Goal: Task Accomplishment & Management: Manage account settings

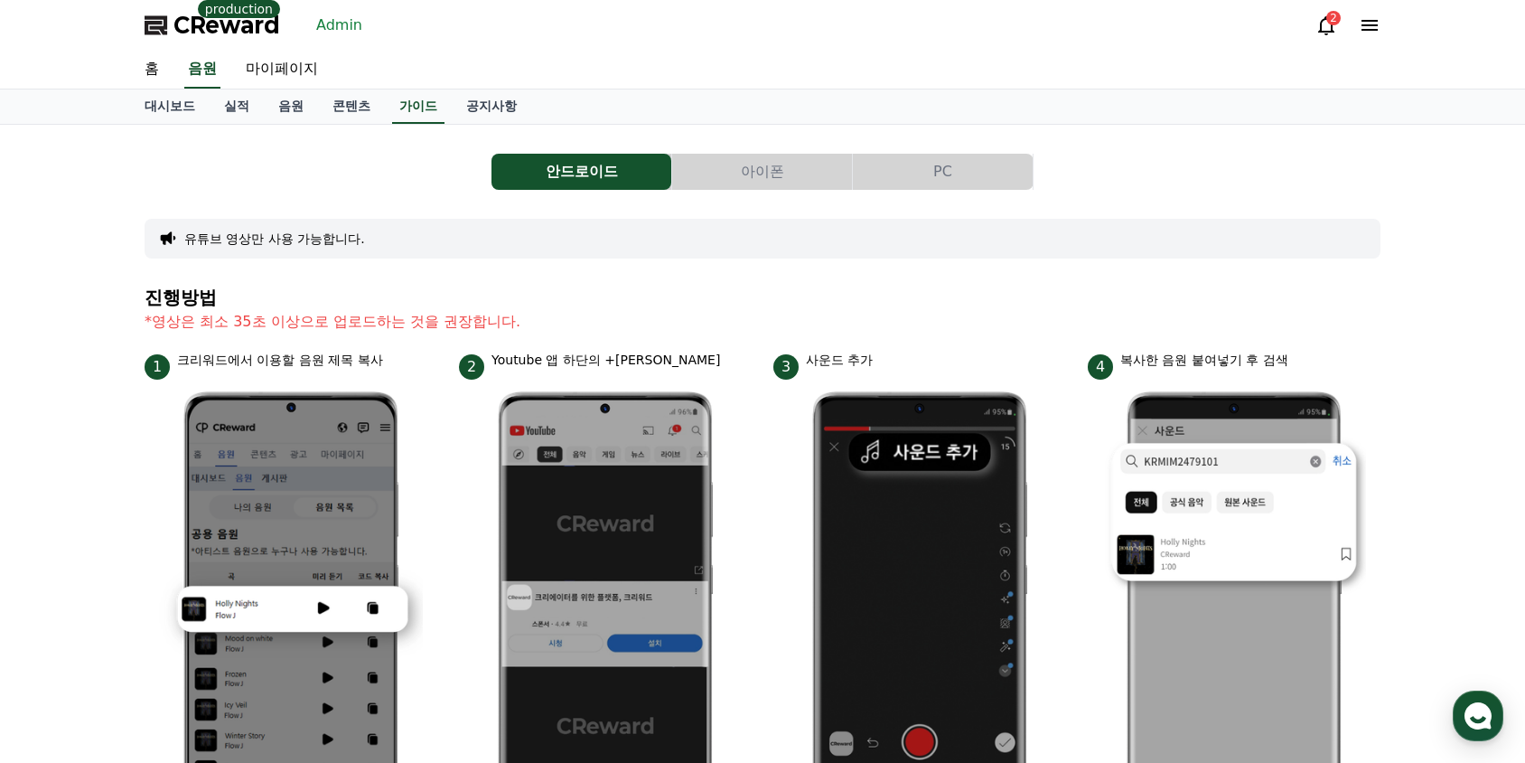
click at [338, 26] on link "Admin" at bounding box center [339, 25] width 61 height 29
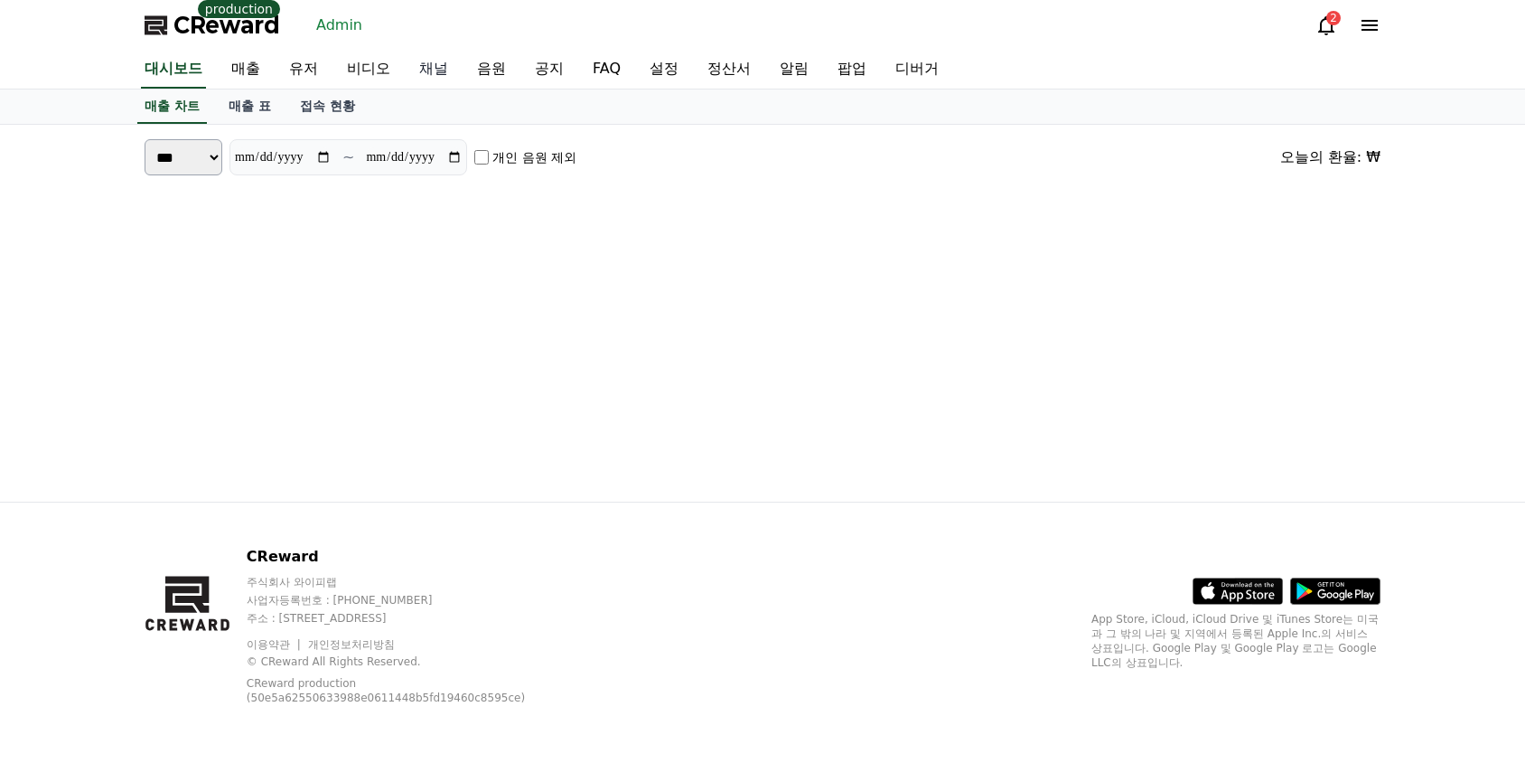
click at [424, 66] on link "채널" at bounding box center [434, 70] width 58 height 38
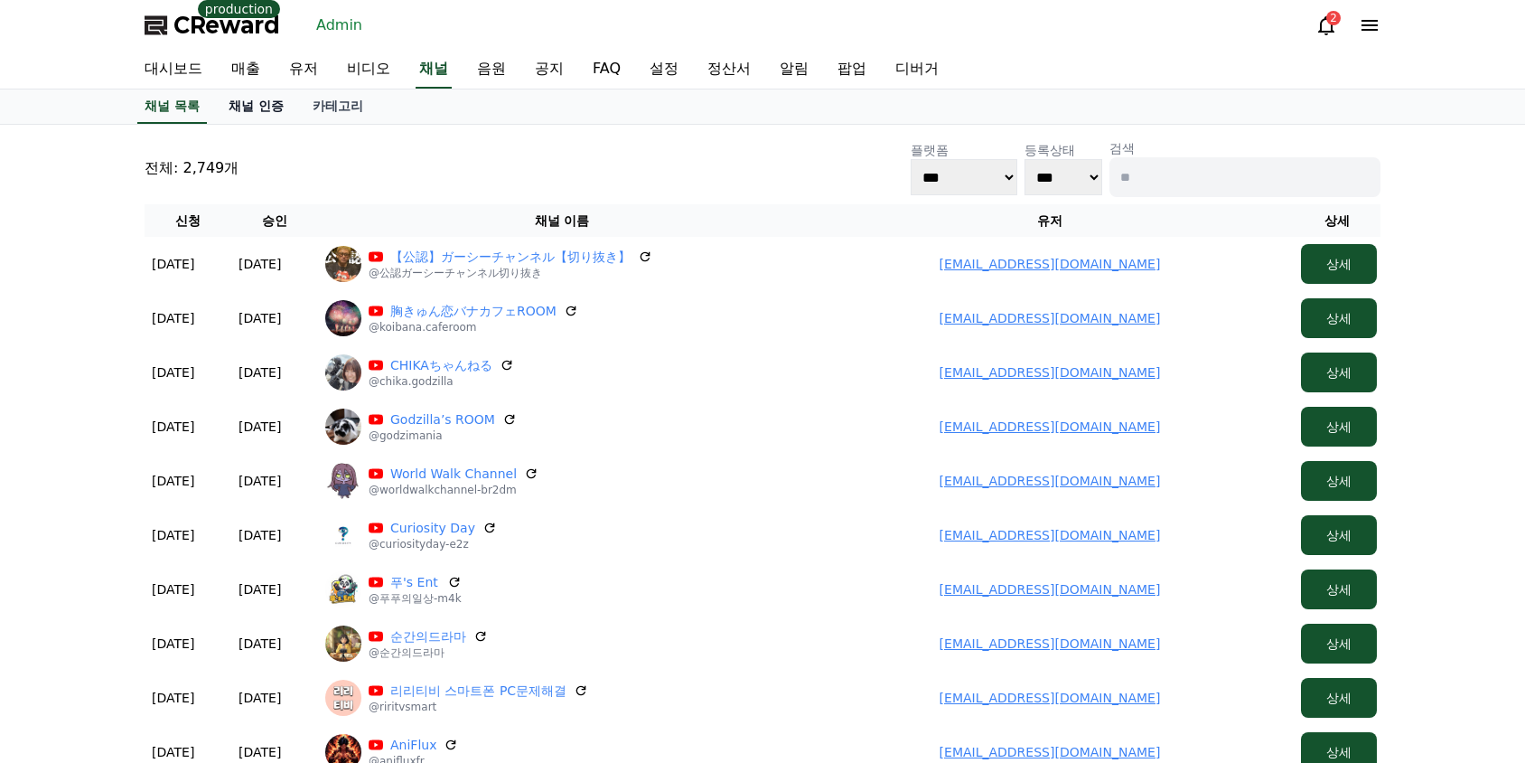
click at [265, 104] on link "채널 인증" at bounding box center [256, 106] width 84 height 34
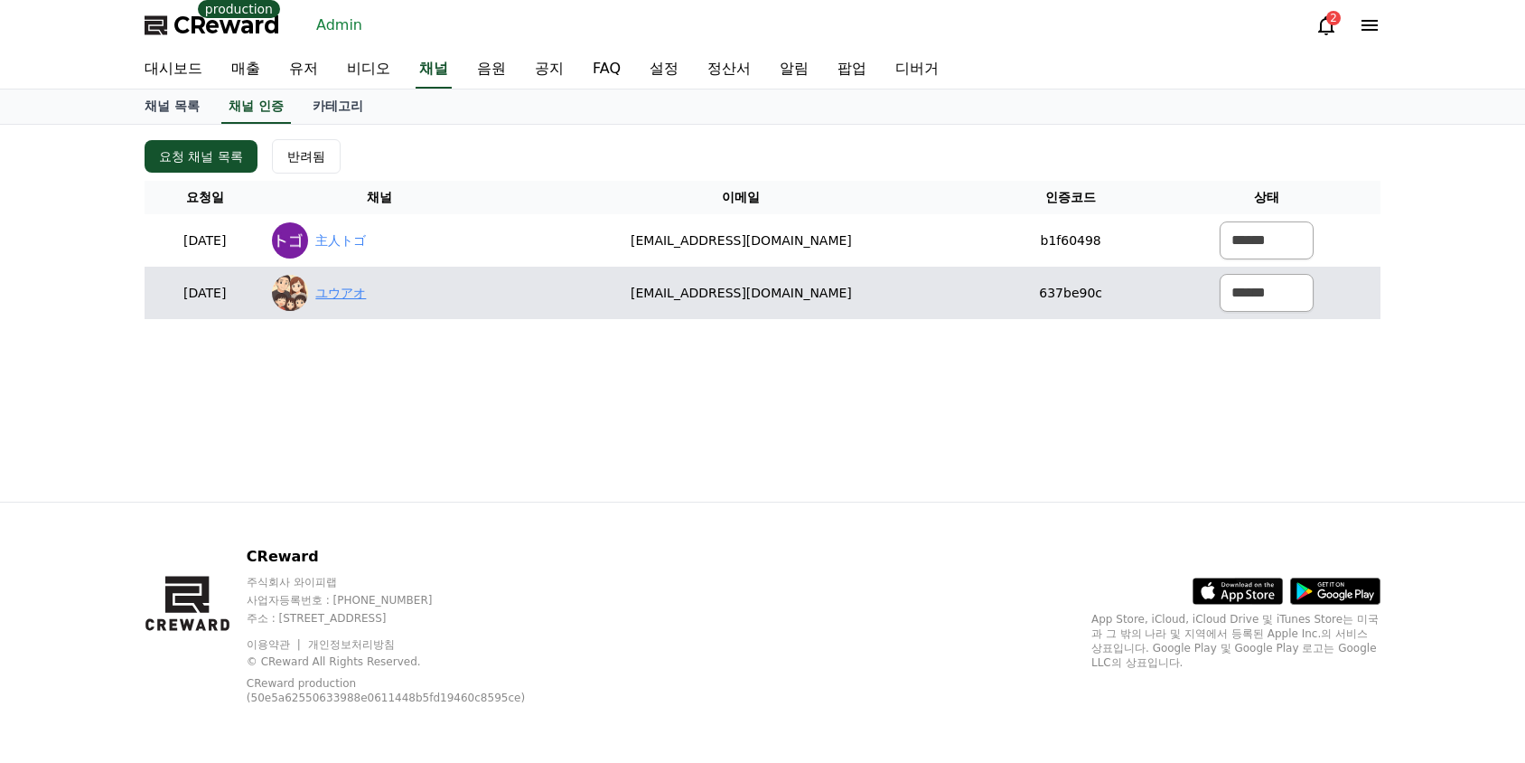
click at [366, 298] on link "ユウアオ" at bounding box center [340, 293] width 51 height 19
drag, startPoint x: 717, startPoint y: 295, endPoint x: 737, endPoint y: 293, distance: 20.1
click at [794, 302] on td "yuuao1418@gmail.com" at bounding box center [741, 293] width 496 height 52
click at [737, 293] on td "yuuao1418@gmail.com" at bounding box center [741, 293] width 496 height 52
drag, startPoint x: 663, startPoint y: 286, endPoint x: 1051, endPoint y: 295, distance: 387.7
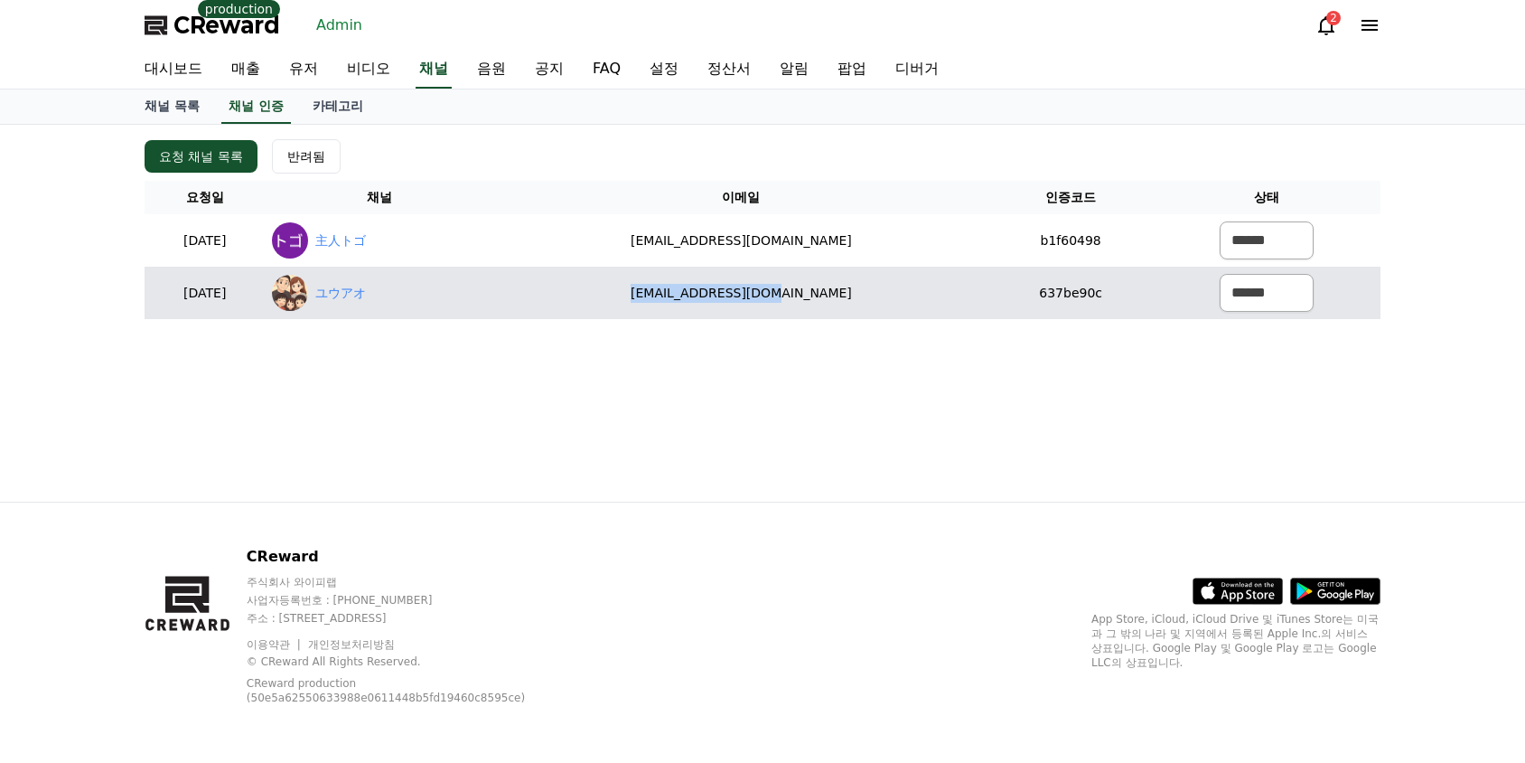
click at [926, 293] on td "yuuao1418@gmail.com" at bounding box center [741, 293] width 496 height 52
copy td "yuuao1418@gmail.com"
click at [1243, 289] on select "****** *** ***" at bounding box center [1267, 293] width 94 height 38
select select "********"
click at [1220, 274] on select "****** *** ***" at bounding box center [1267, 293] width 94 height 38
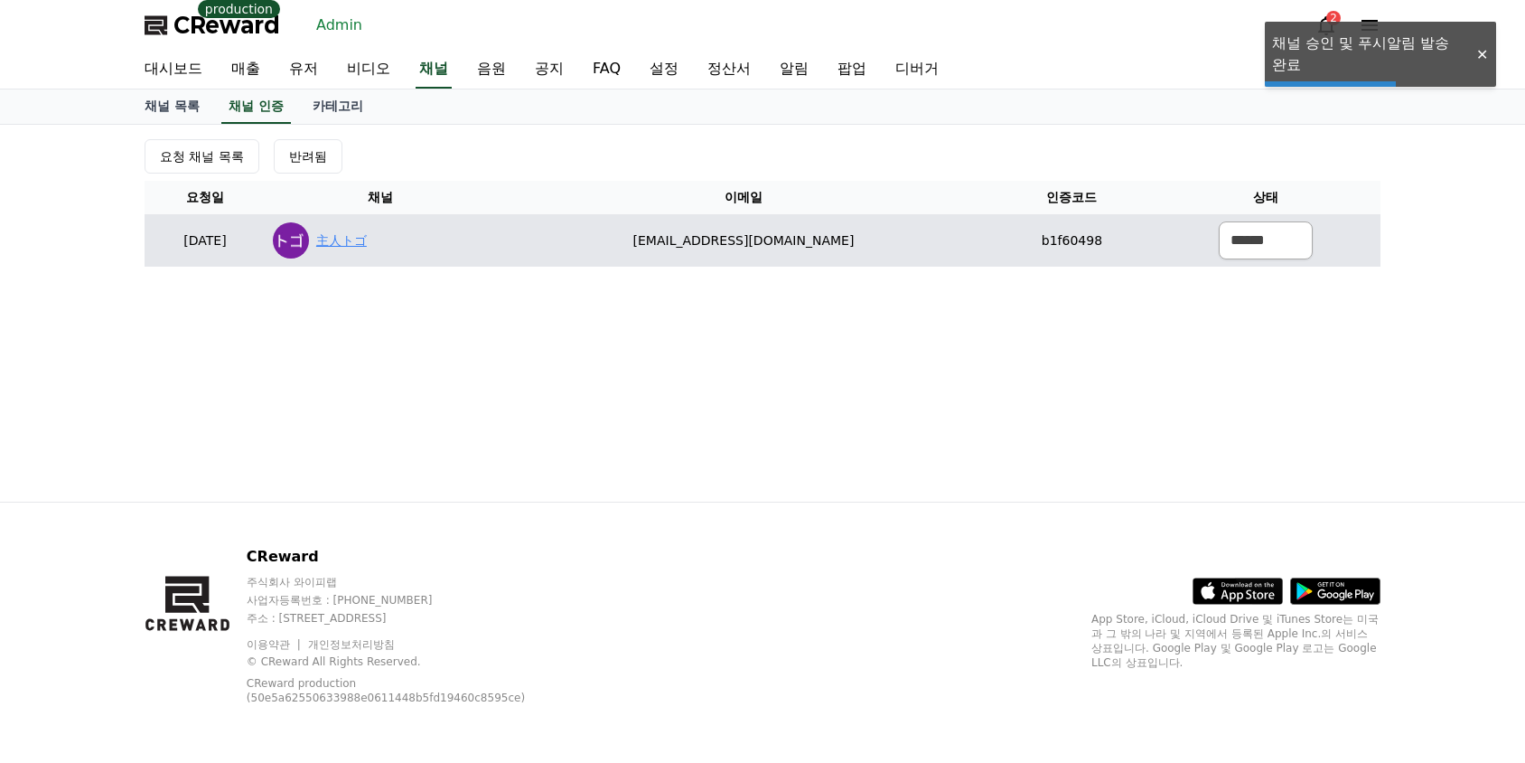
click at [367, 236] on link "主人トゴ" at bounding box center [341, 240] width 51 height 19
drag, startPoint x: 686, startPoint y: 238, endPoint x: 997, endPoint y: 248, distance: 311.0
click at [897, 247] on td "taakoyan@gmail.com" at bounding box center [743, 240] width 498 height 52
copy td "taakoyan@gmail.com"
click at [1251, 243] on select "****** *** ***" at bounding box center [1266, 240] width 94 height 38
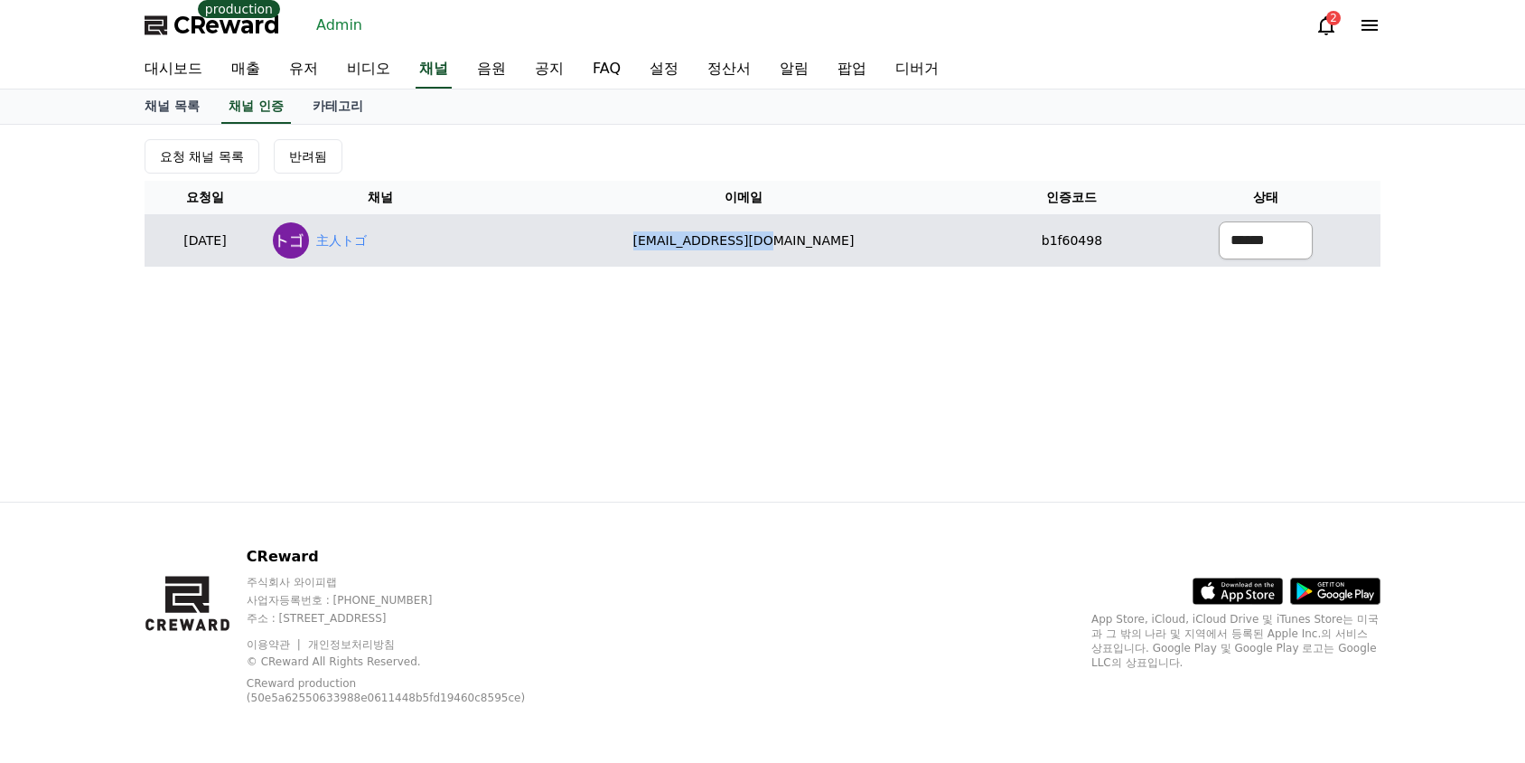
select select "********"
click at [1219, 221] on select "****** *** ***" at bounding box center [1266, 240] width 94 height 38
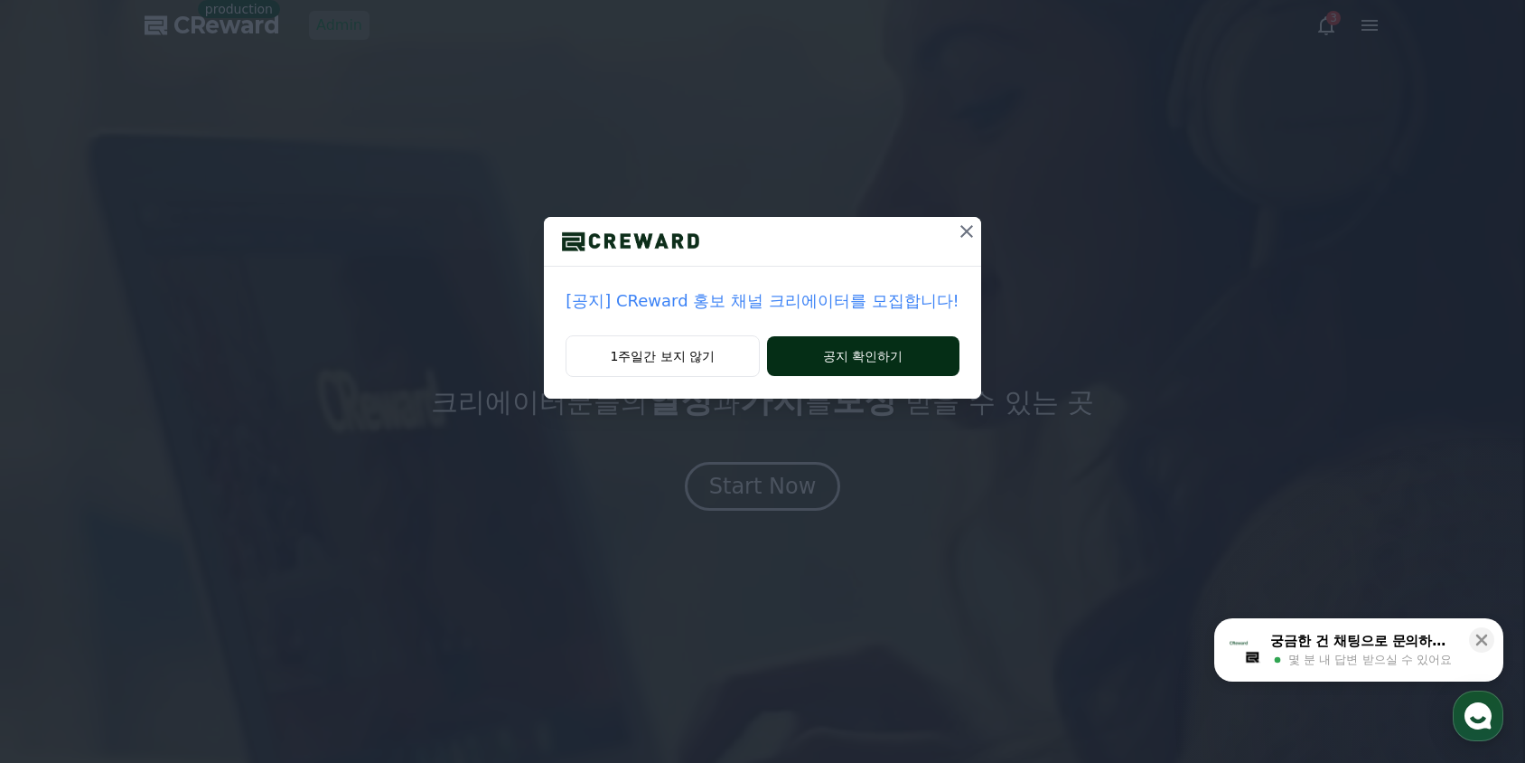
click at [815, 359] on button "공지 확인하기" at bounding box center [863, 356] width 192 height 40
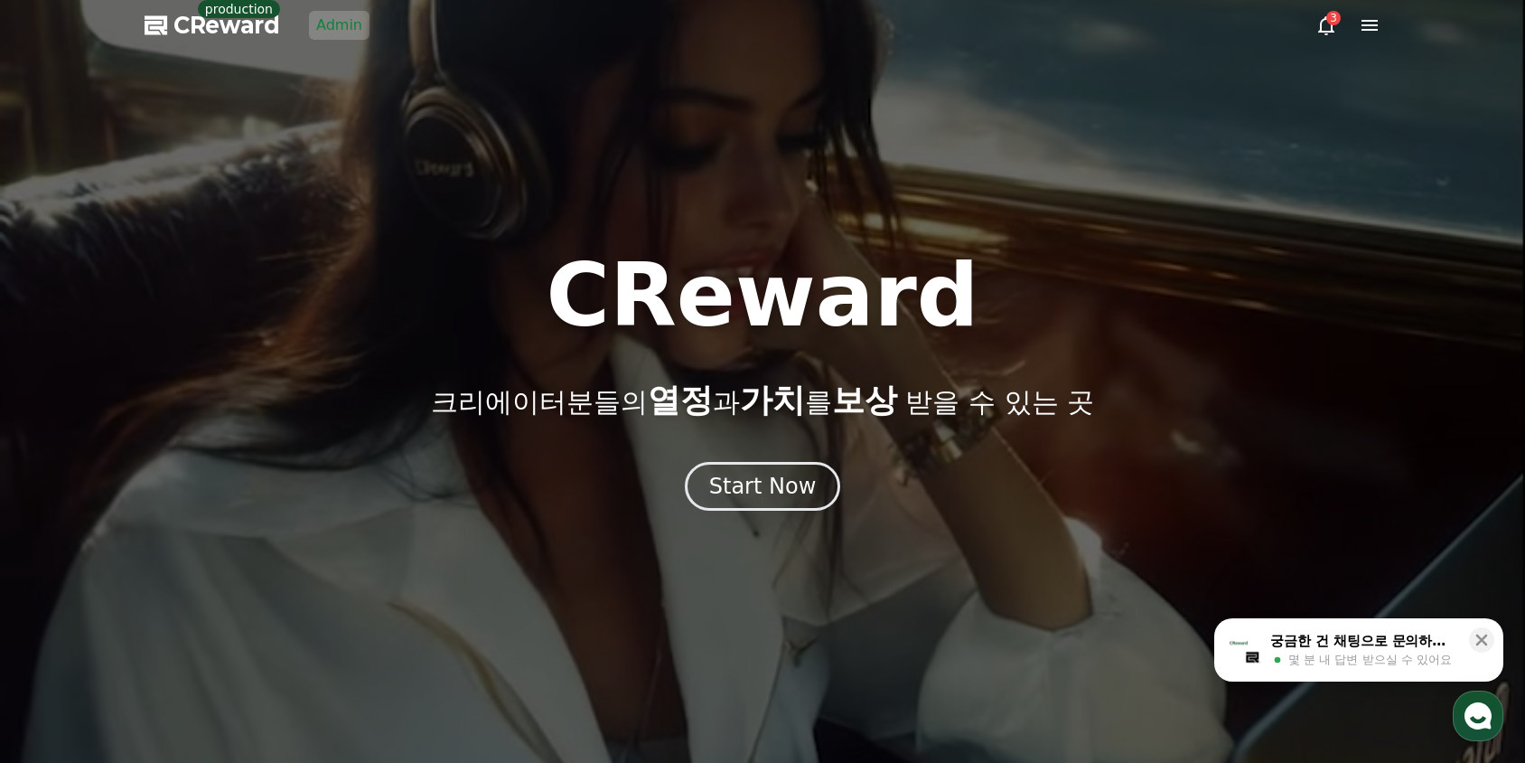
click at [232, 28] on span "CReward" at bounding box center [226, 25] width 107 height 29
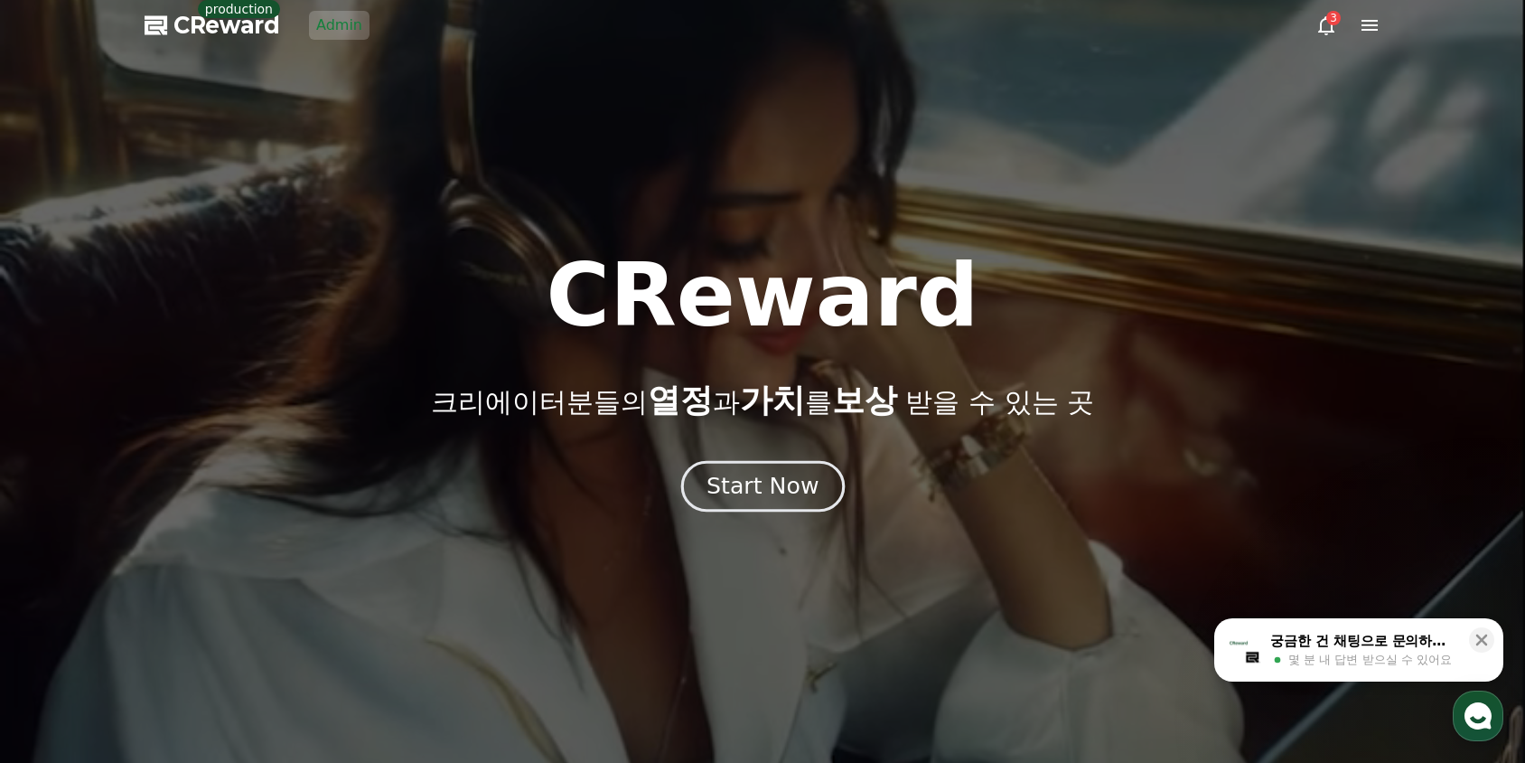
click at [752, 481] on div "Start Now" at bounding box center [763, 486] width 112 height 31
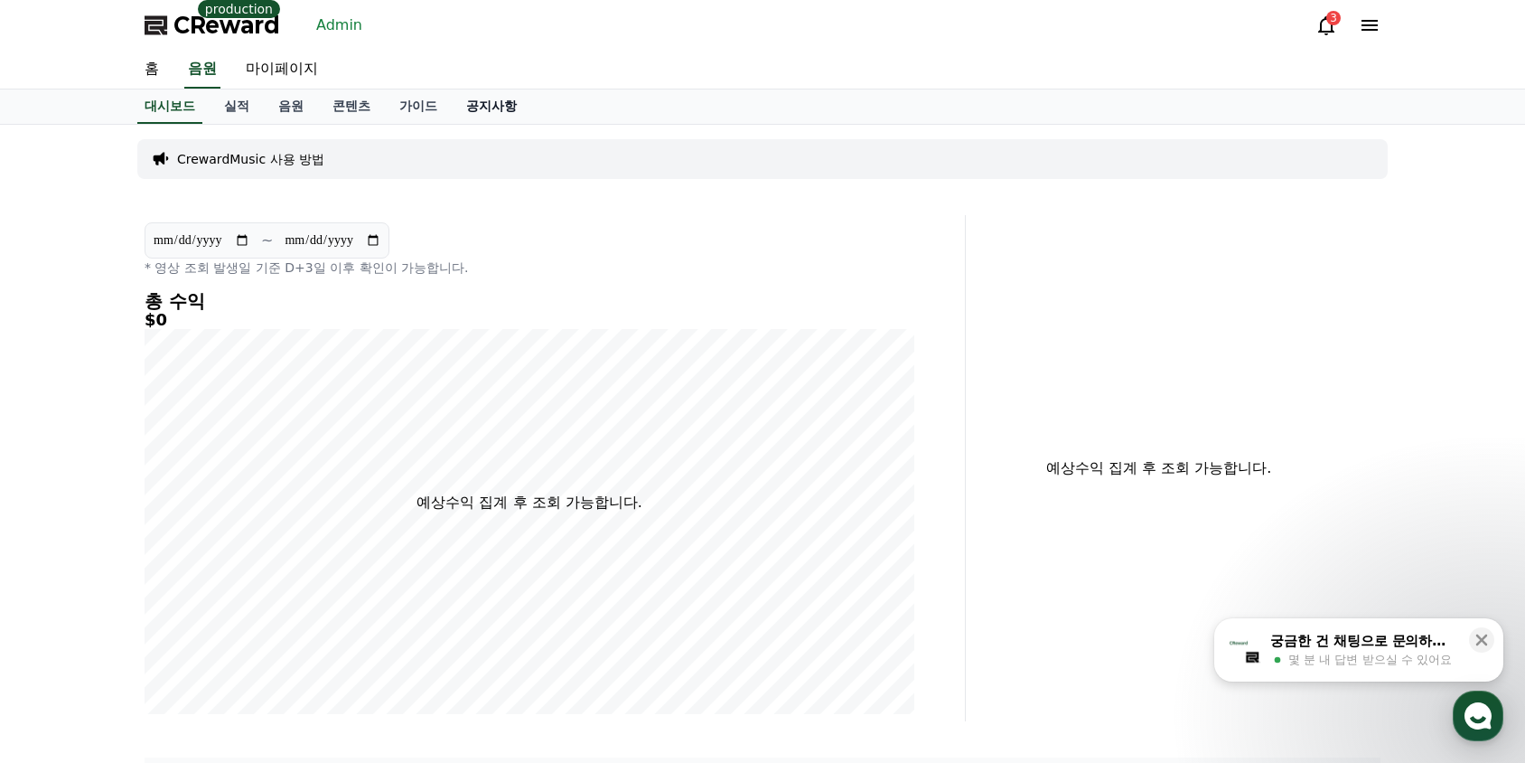
click at [483, 114] on link "공지사항" at bounding box center [492, 106] width 80 height 34
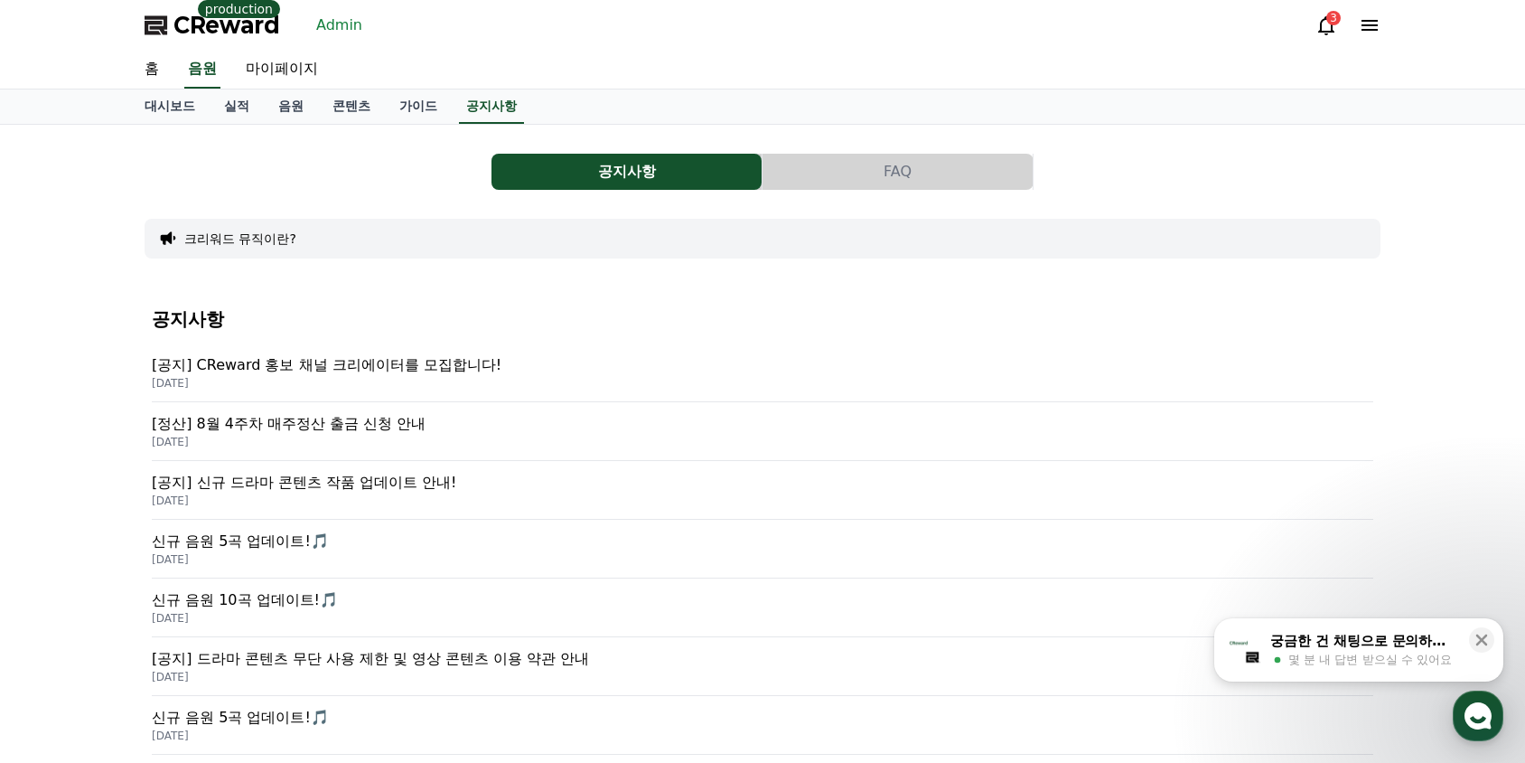
click at [469, 371] on p "[공지] CReward 홍보 채널 크리에이터를 모집합니다!" at bounding box center [763, 365] width 1222 height 22
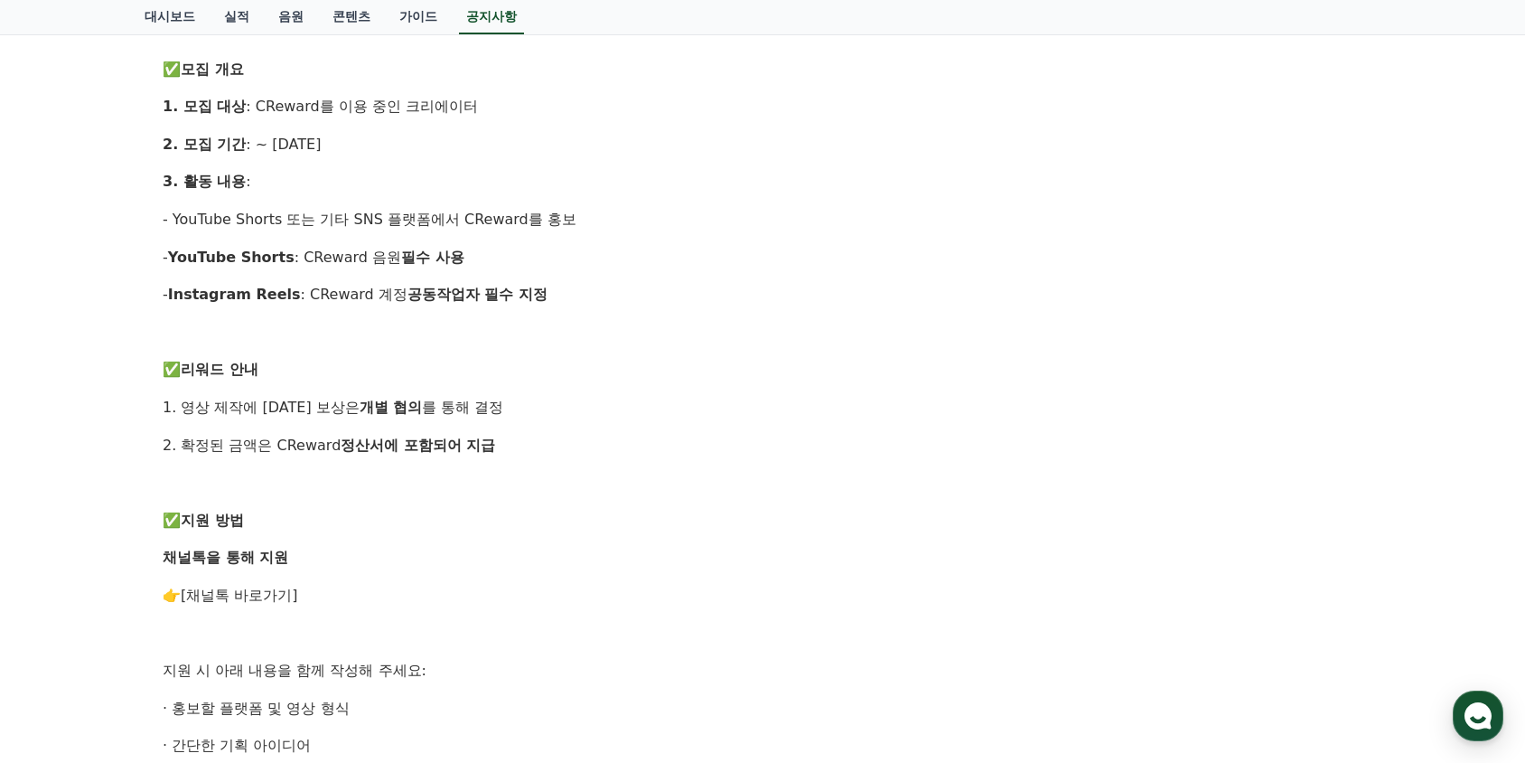
scroll to position [633, 0]
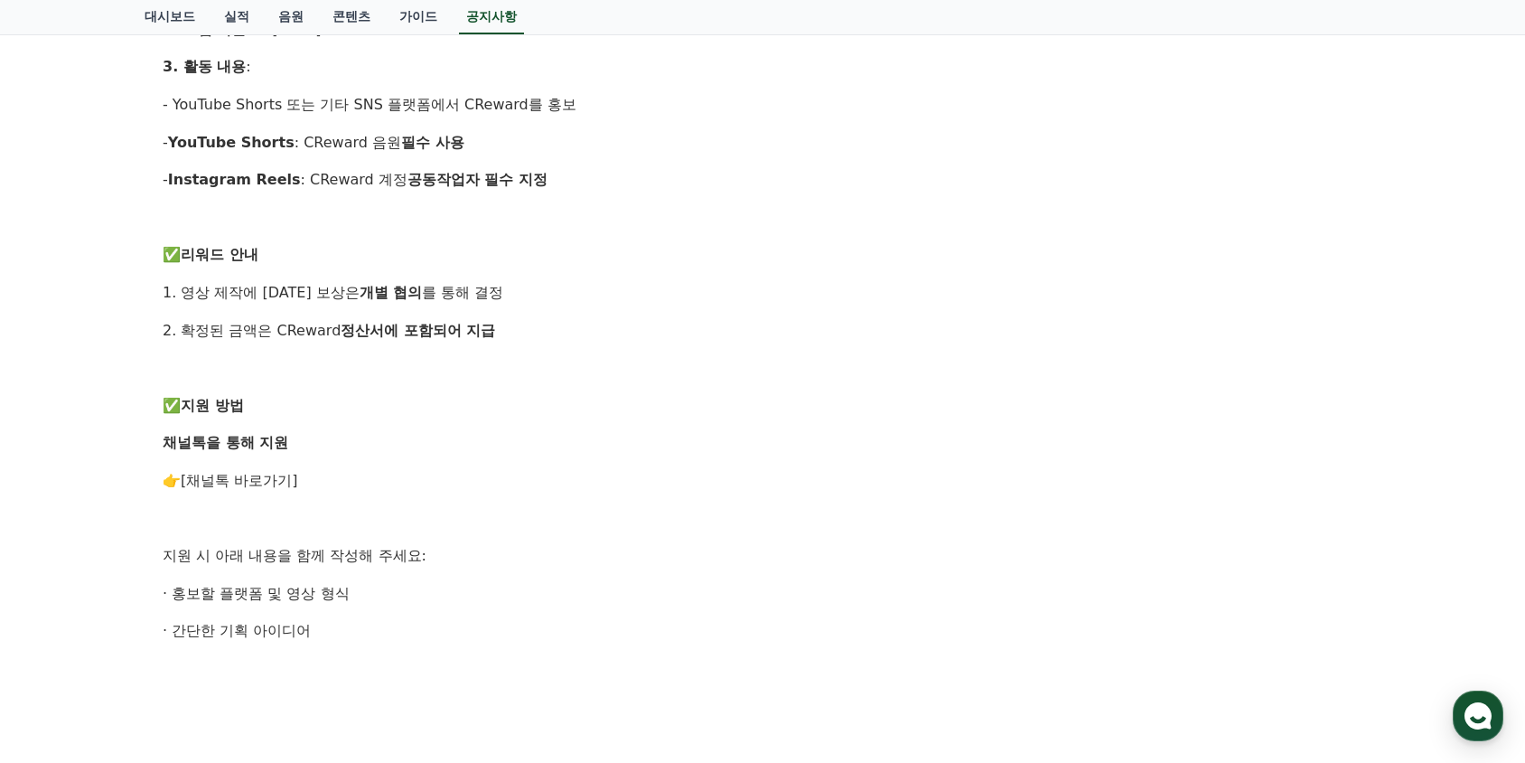
click at [268, 443] on strong "채널톡을 통해 지원" at bounding box center [226, 442] width 126 height 17
click at [405, 436] on p "채널톡을 통해 지원" at bounding box center [763, 442] width 1200 height 23
click at [863, 191] on p "- Instagram Reels : CReward 계정 공동작업자 필수 지정" at bounding box center [763, 179] width 1200 height 23
click at [378, 524] on p at bounding box center [763, 517] width 1200 height 23
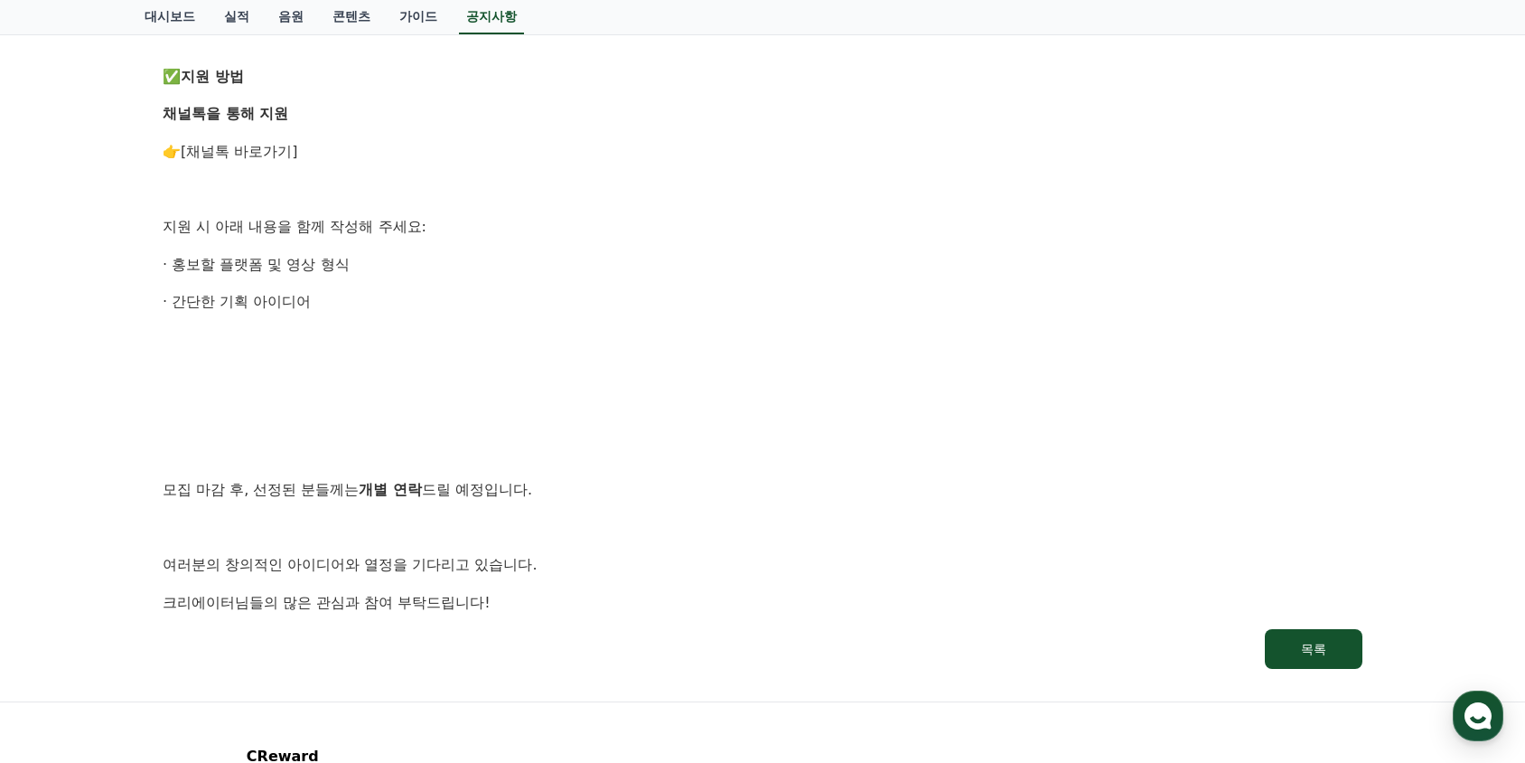
scroll to position [994, 0]
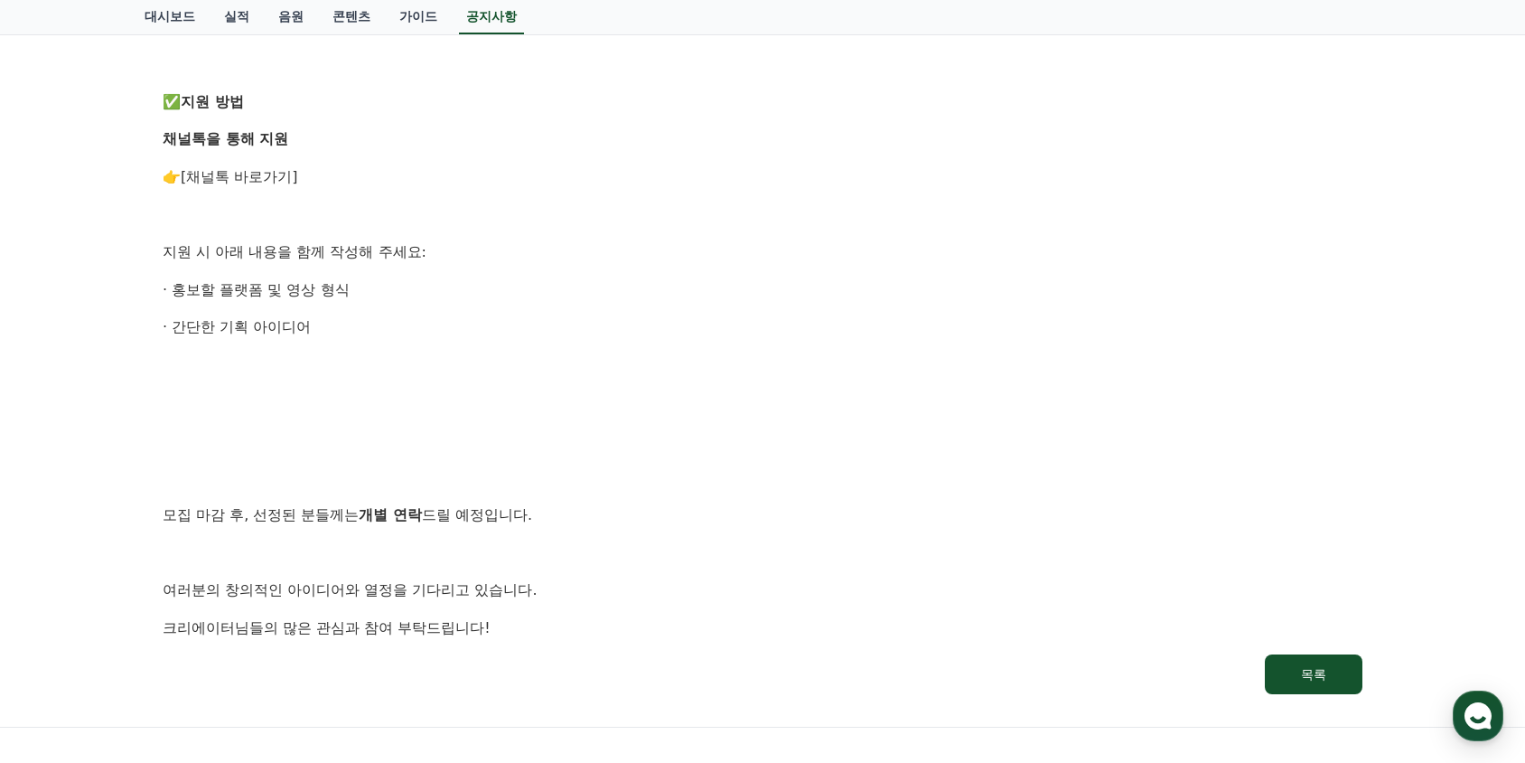
scroll to position [904, 0]
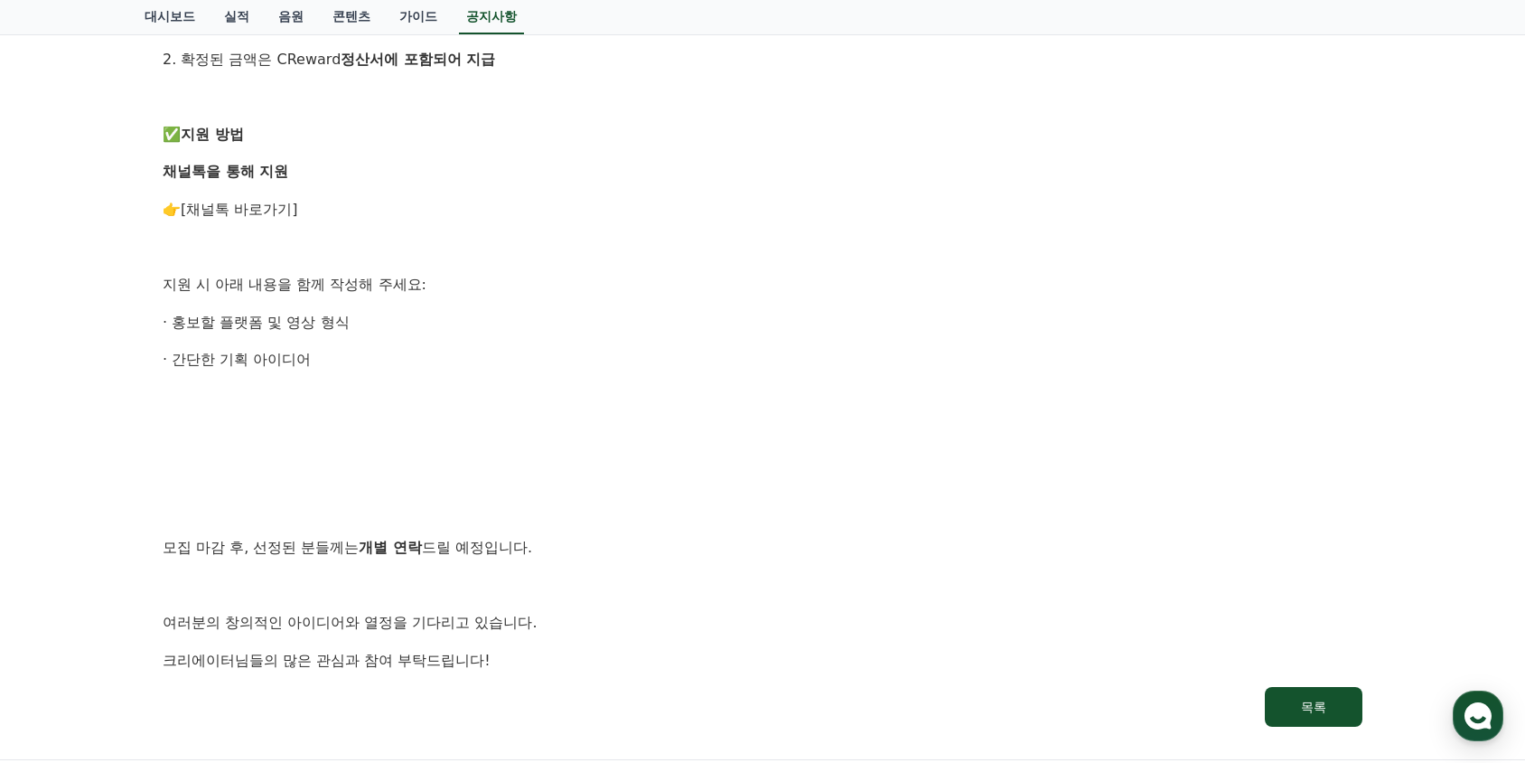
click at [245, 208] on link "[채널톡 바로가기]" at bounding box center [239, 209] width 117 height 17
click at [216, 396] on p at bounding box center [763, 397] width 1200 height 23
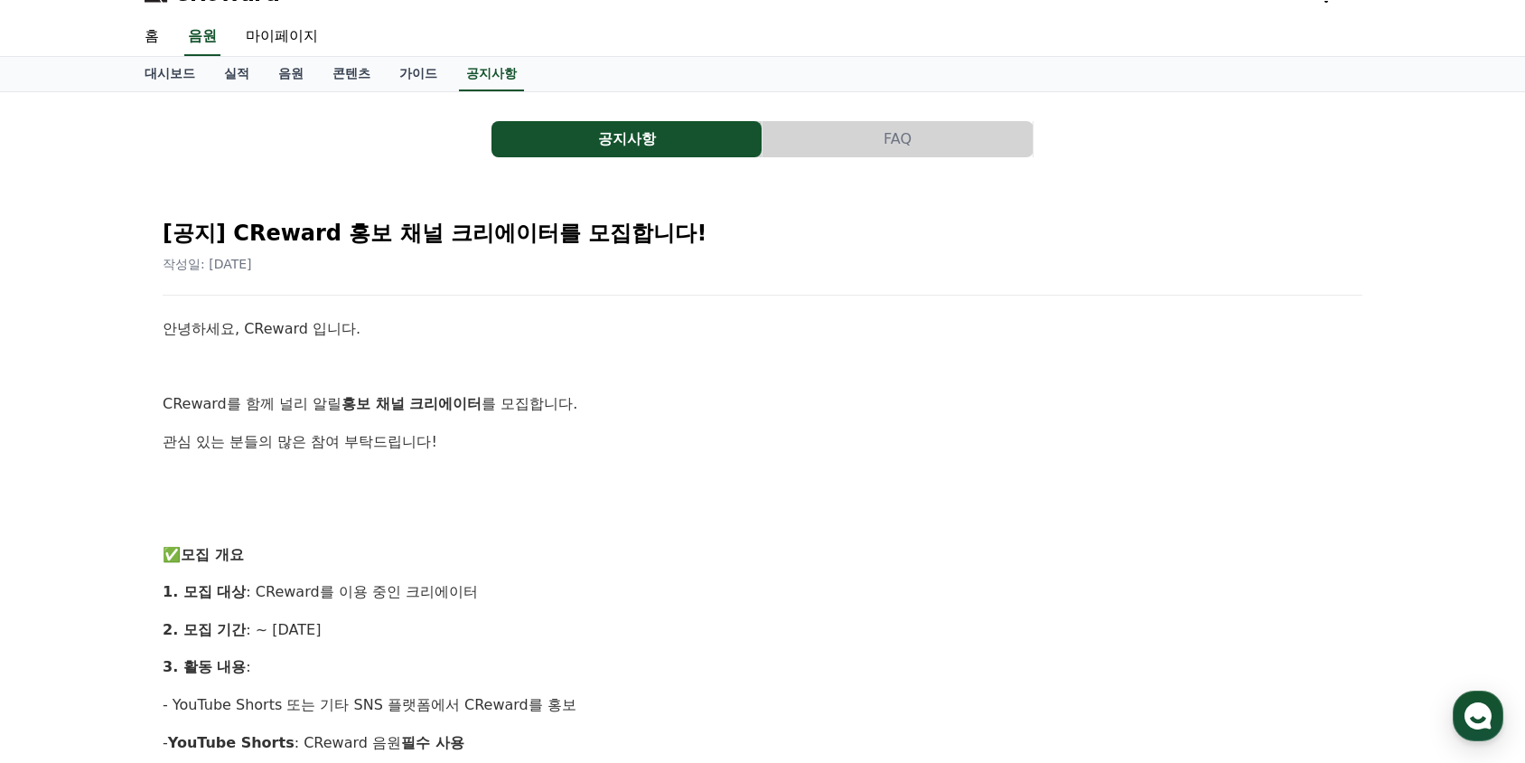
scroll to position [0, 0]
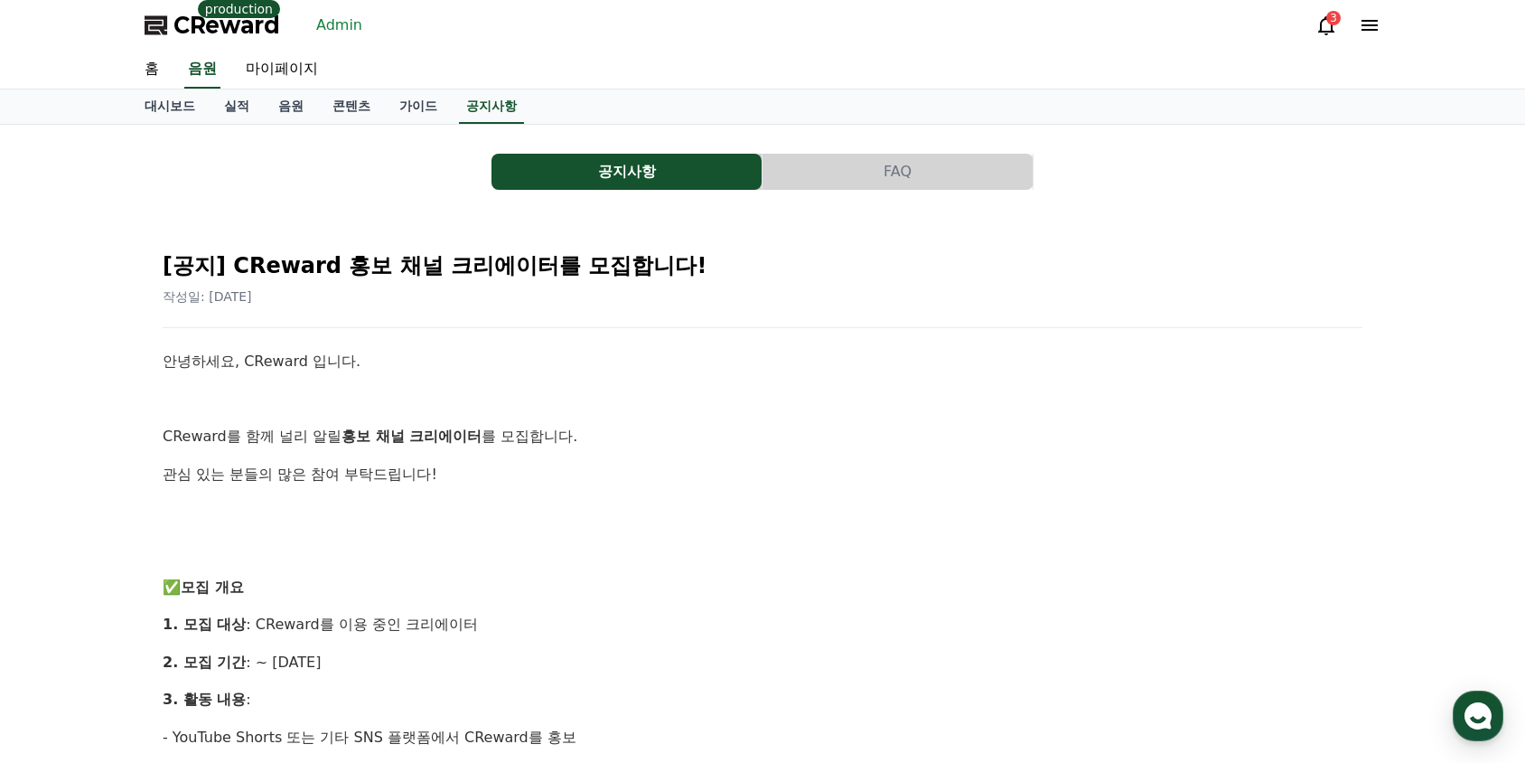
click at [326, 23] on link "Admin" at bounding box center [339, 25] width 61 height 29
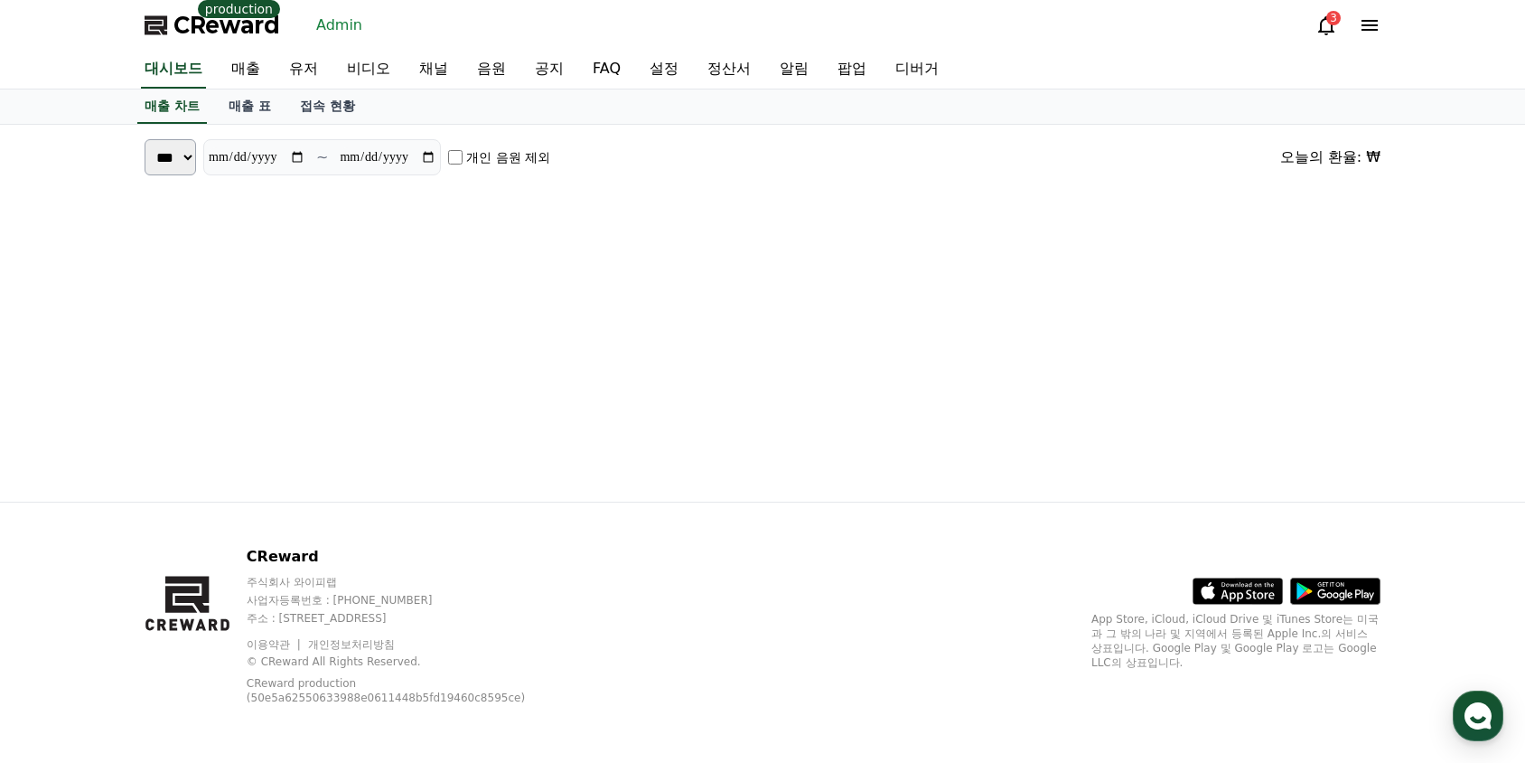
click at [253, 23] on span "CReward" at bounding box center [226, 25] width 107 height 29
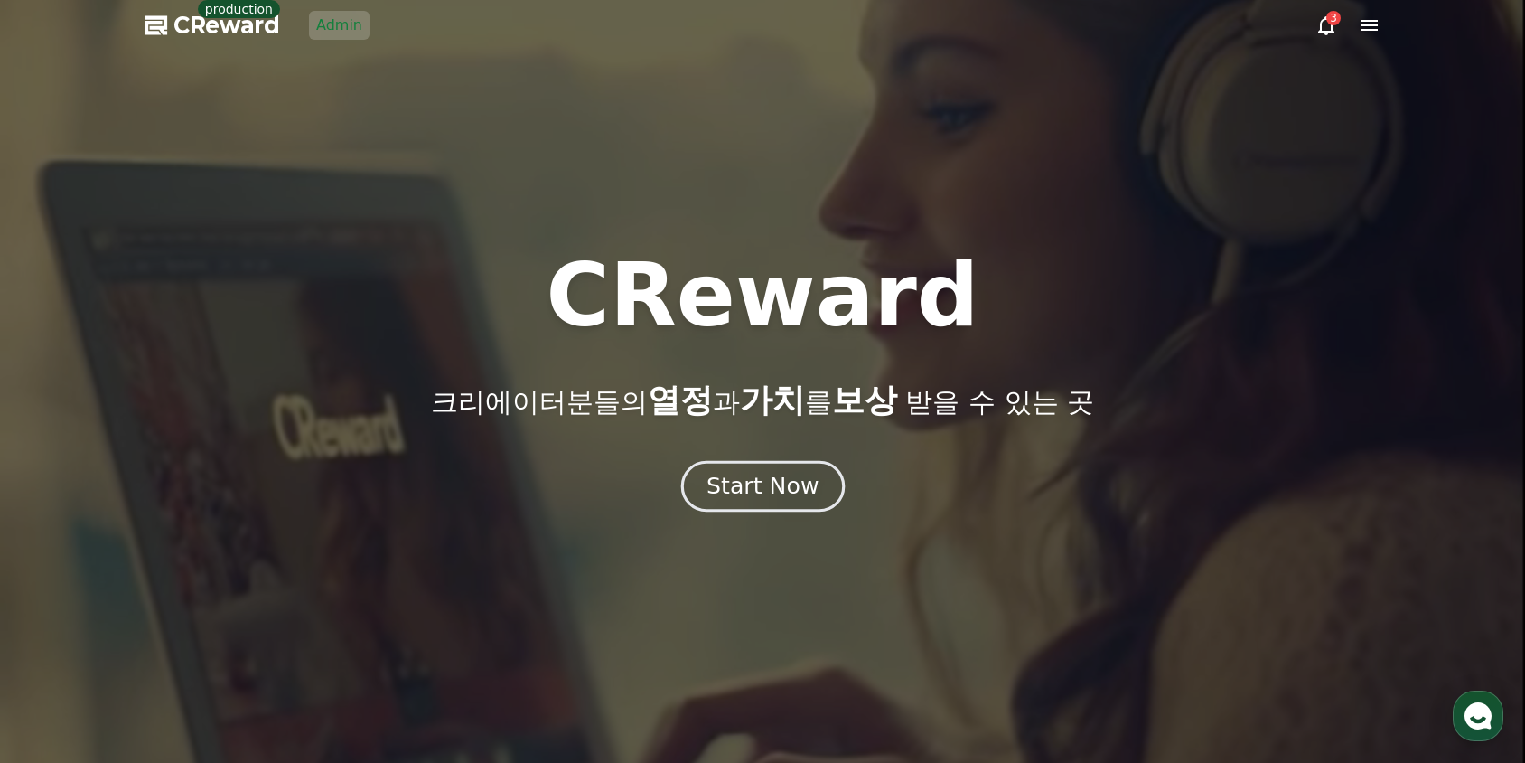
click at [781, 501] on div "Start Now" at bounding box center [763, 486] width 112 height 31
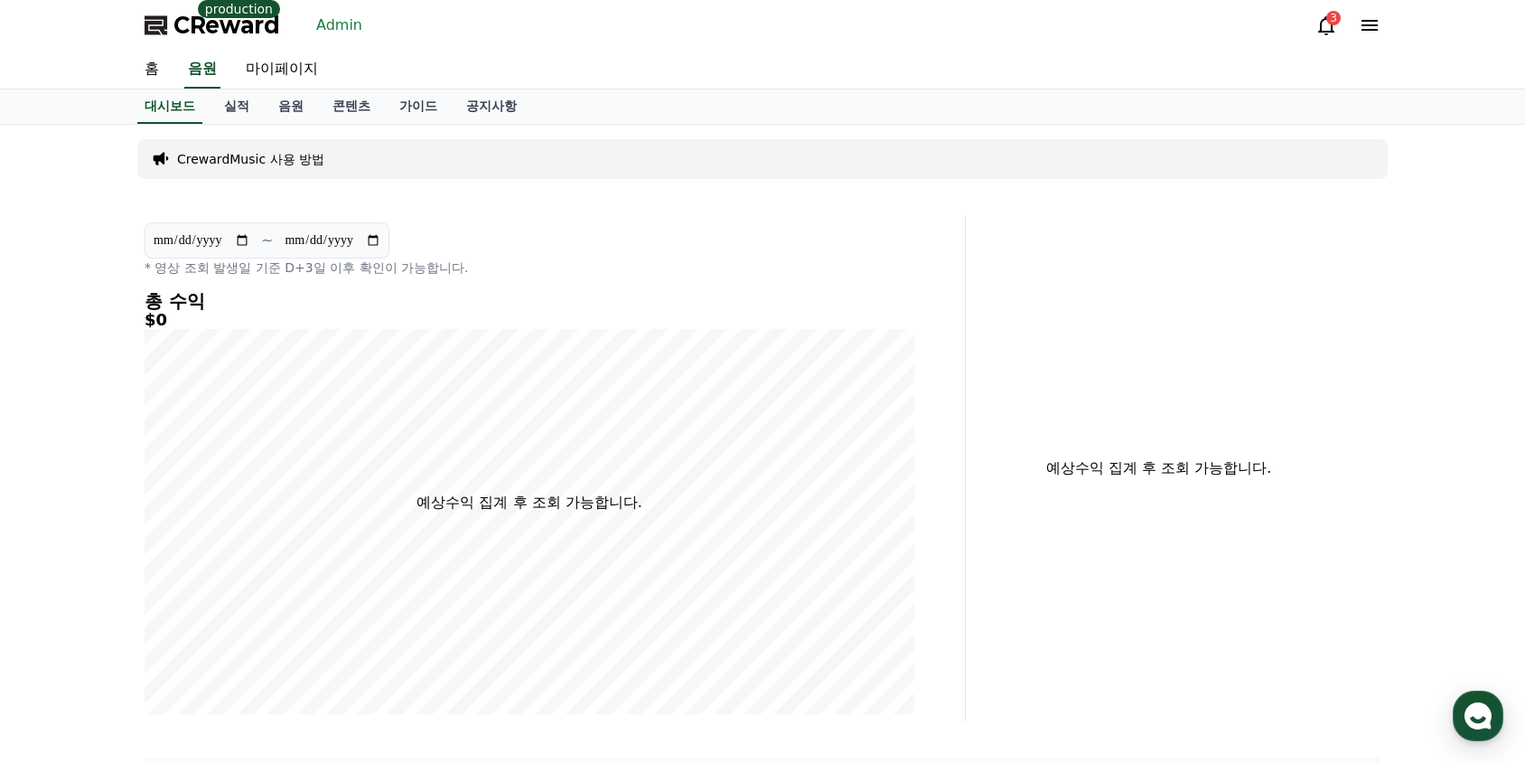
click at [330, 18] on link "Admin" at bounding box center [339, 25] width 61 height 29
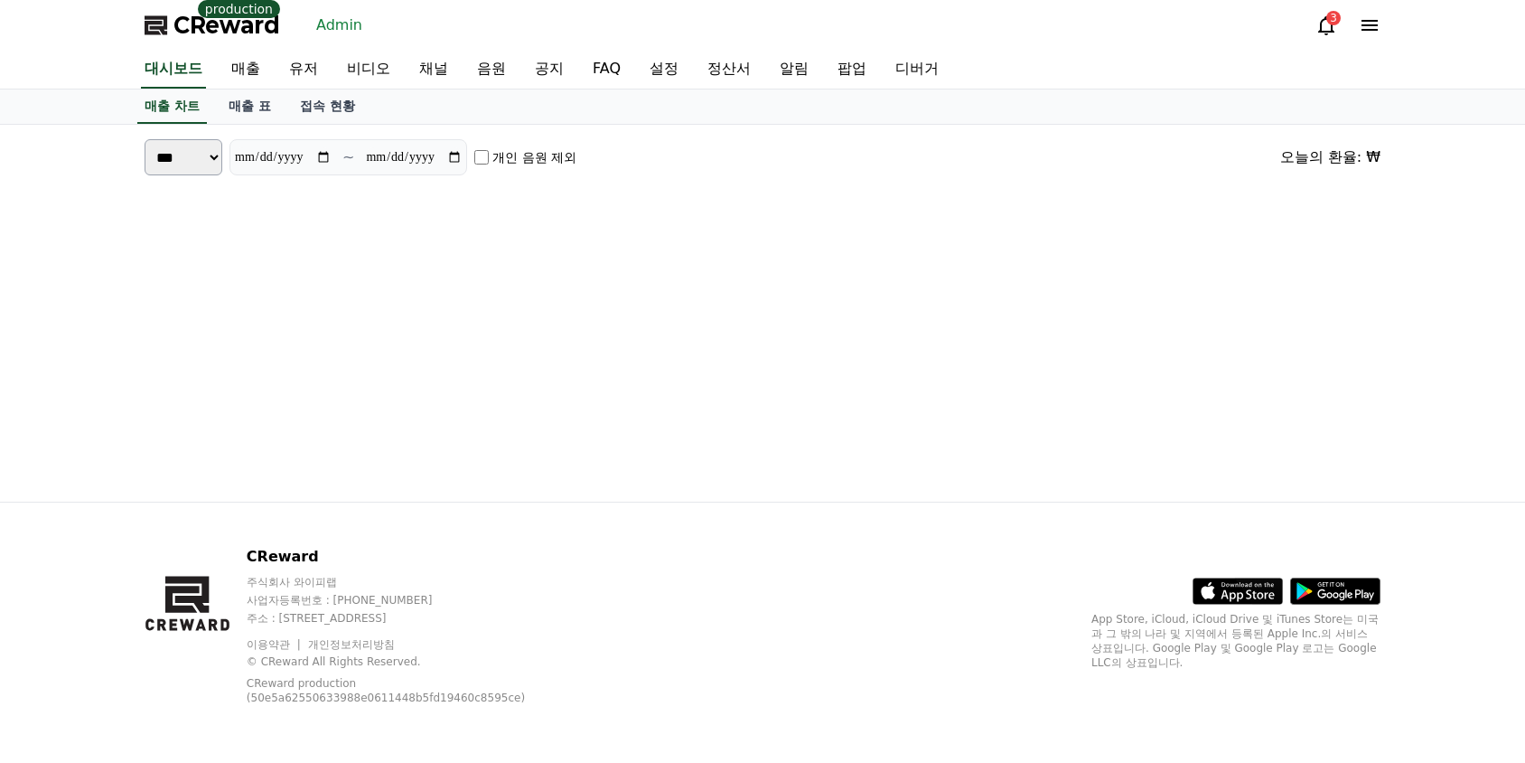
click at [239, 19] on span "CReward" at bounding box center [226, 25] width 107 height 29
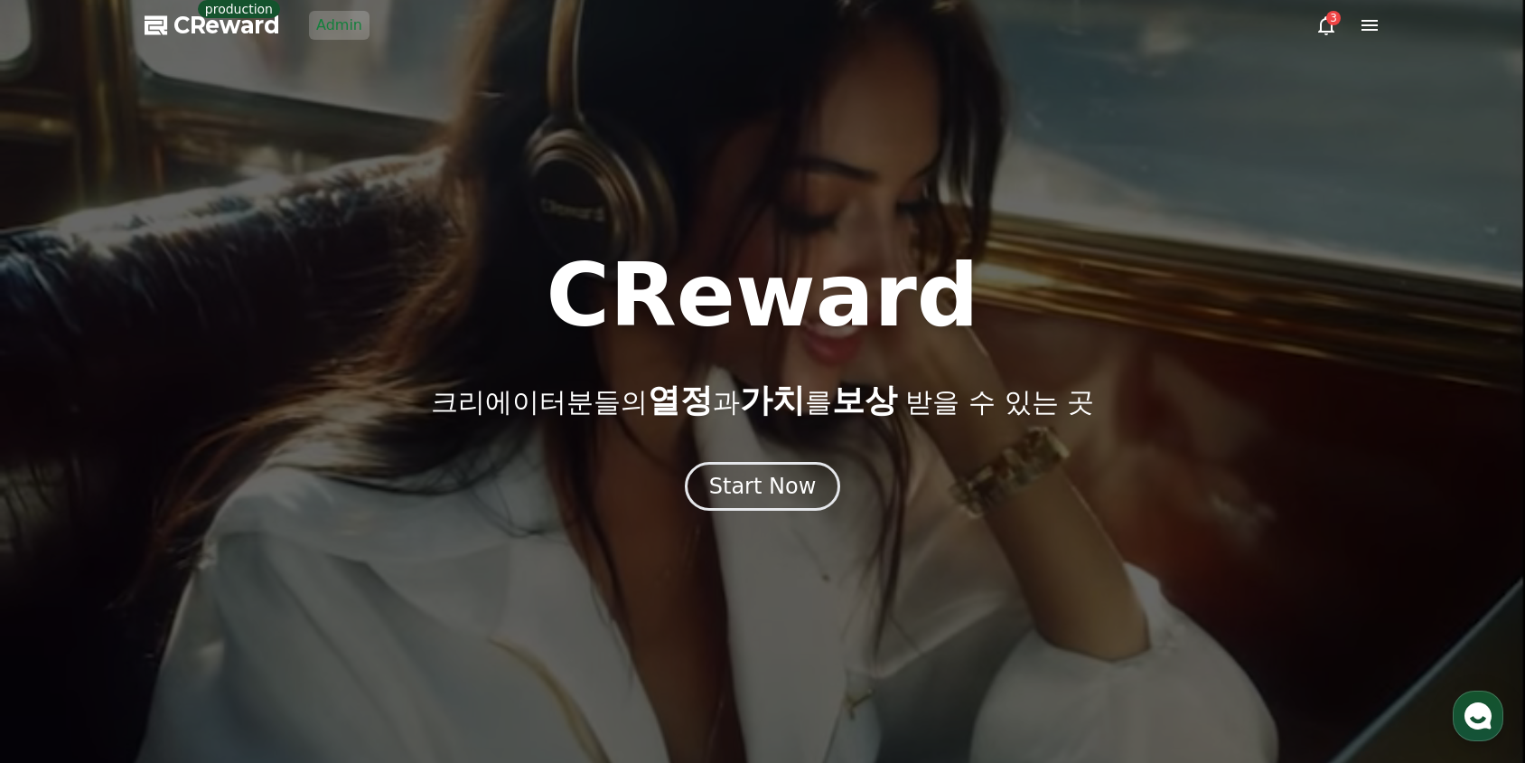
click at [1323, 22] on icon at bounding box center [1327, 25] width 22 height 22
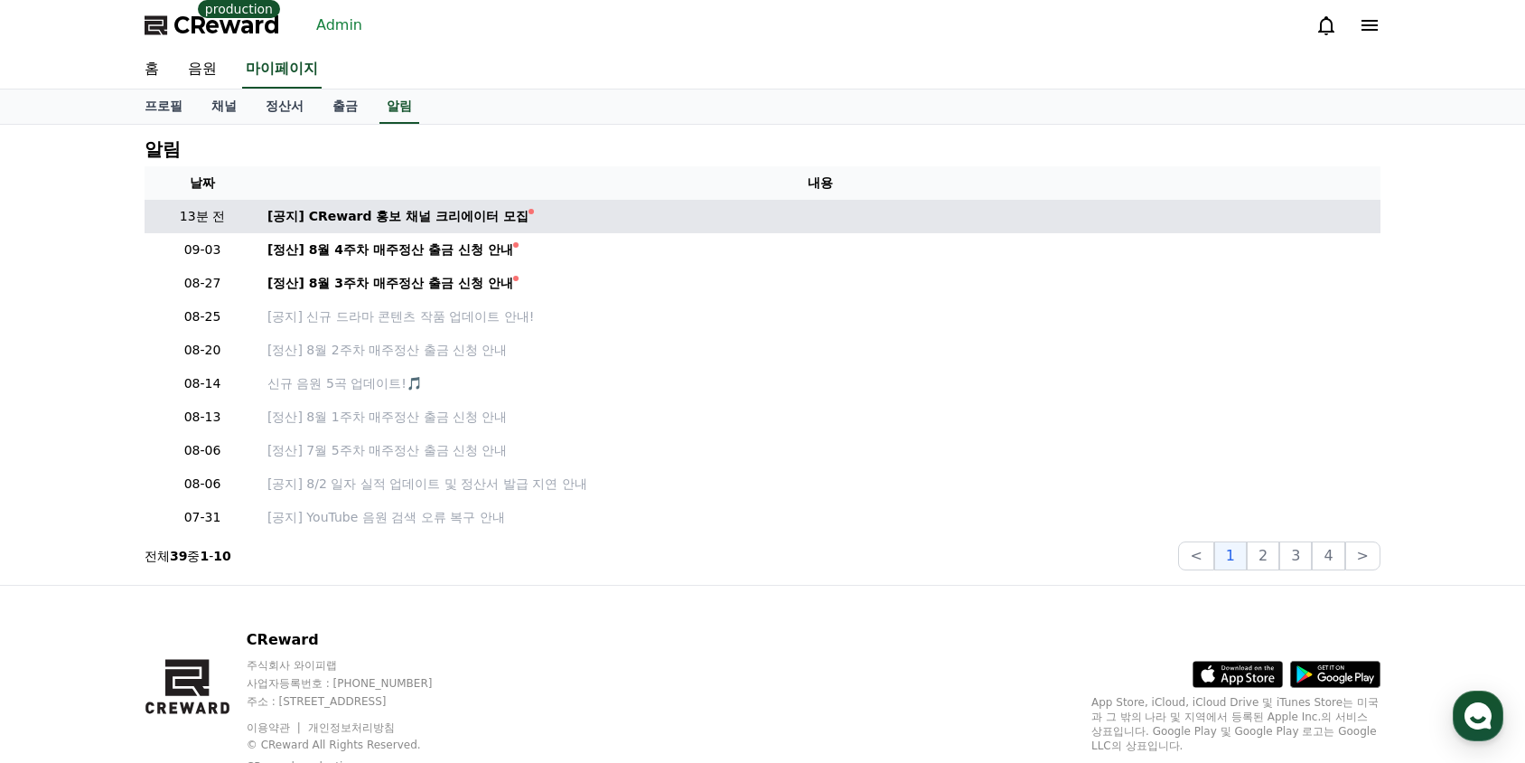
click at [460, 232] on td "[공지] CReward 홍보 채널 크리에이터 모집" at bounding box center [820, 216] width 1120 height 33
click at [462, 219] on div "[공지] CReward 홍보 채널 크리에이터 모집" at bounding box center [397, 216] width 261 height 19
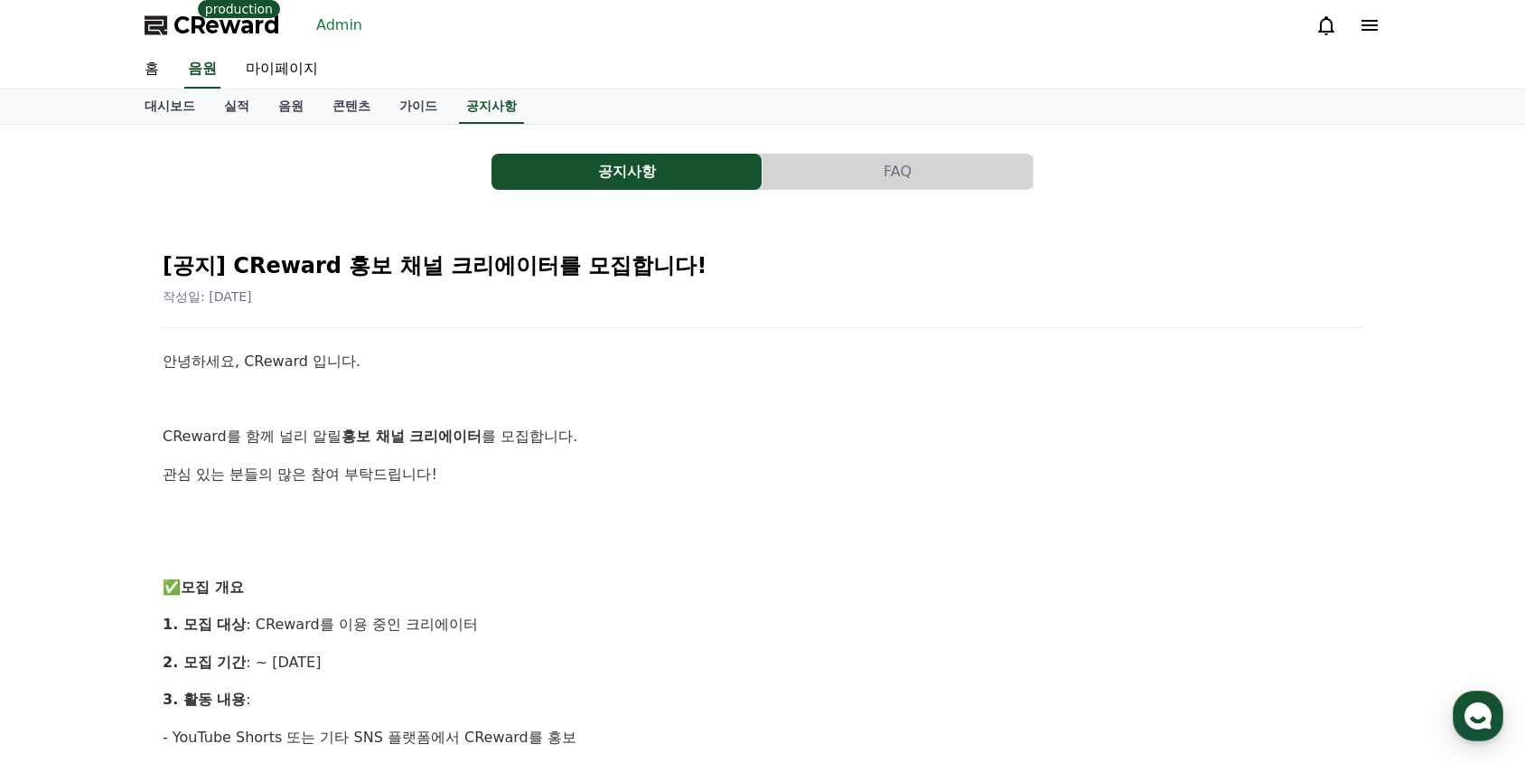
click at [340, 29] on link "Admin" at bounding box center [339, 25] width 61 height 29
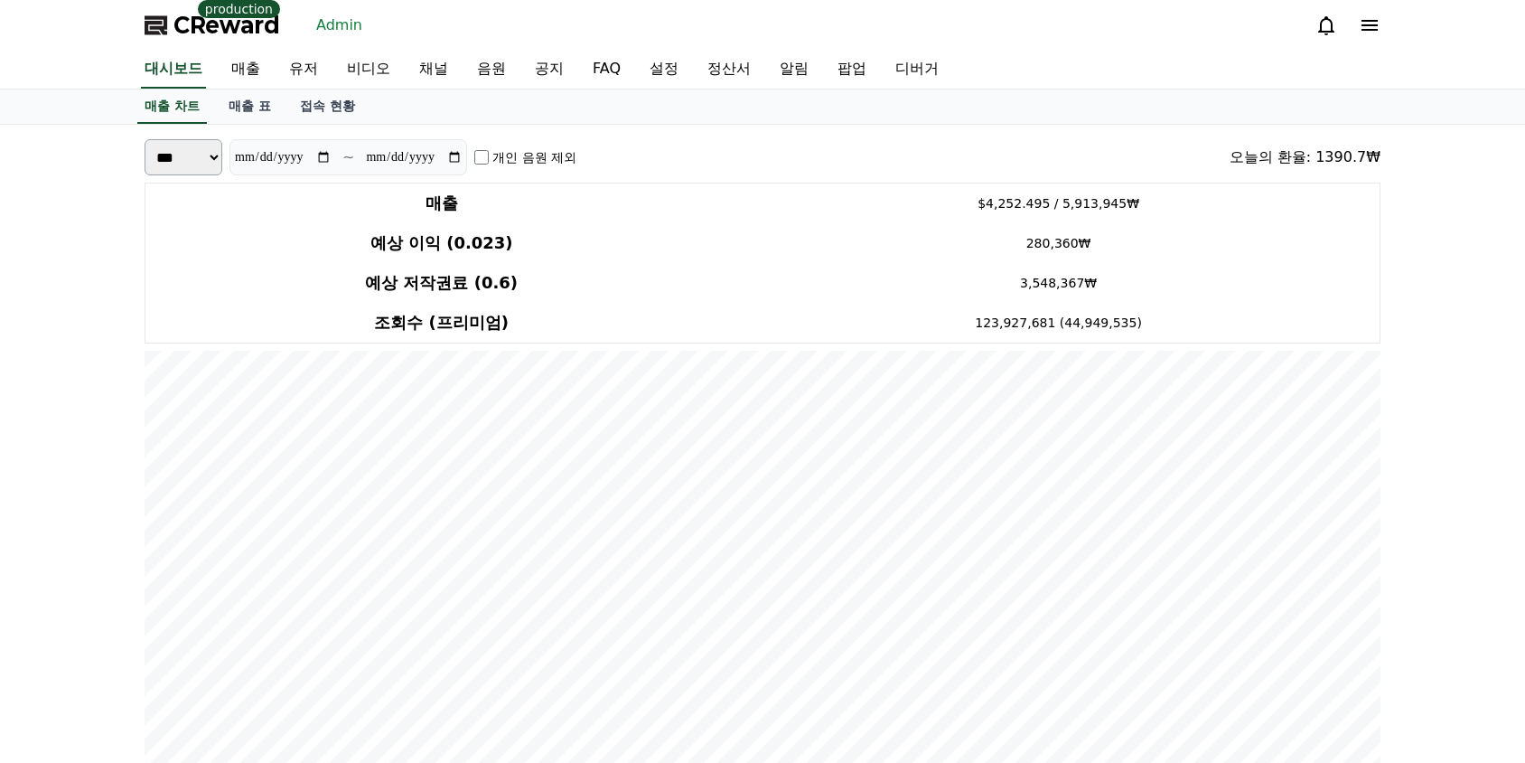
click at [212, 31] on span "CReward" at bounding box center [226, 25] width 107 height 29
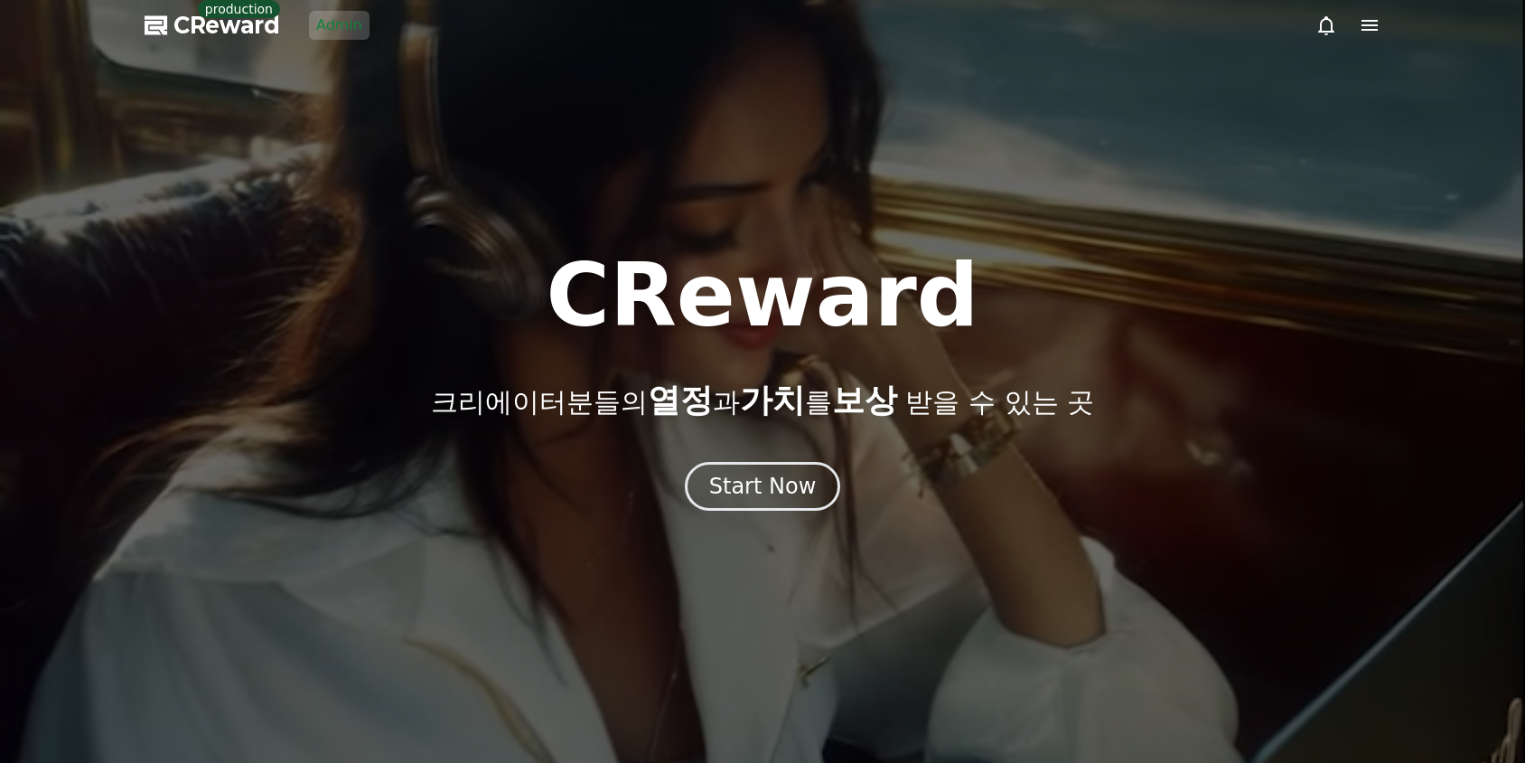
click at [745, 455] on div "CReward 크리에이터분들의 열정 과 가치 를 보상 받을 수 있는 곳 Start Now" at bounding box center [762, 381] width 1525 height 258
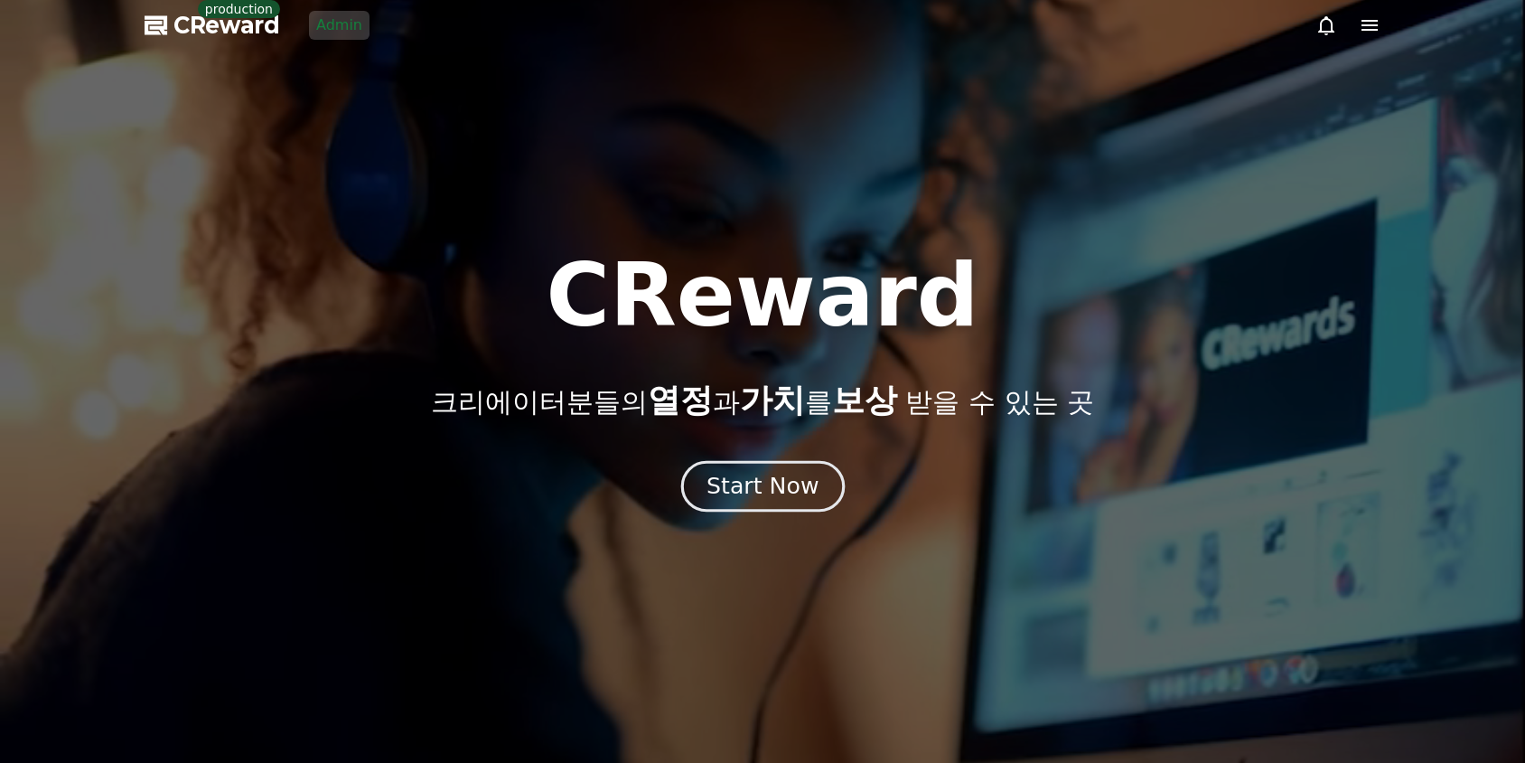
click at [752, 481] on div "Start Now" at bounding box center [763, 486] width 112 height 31
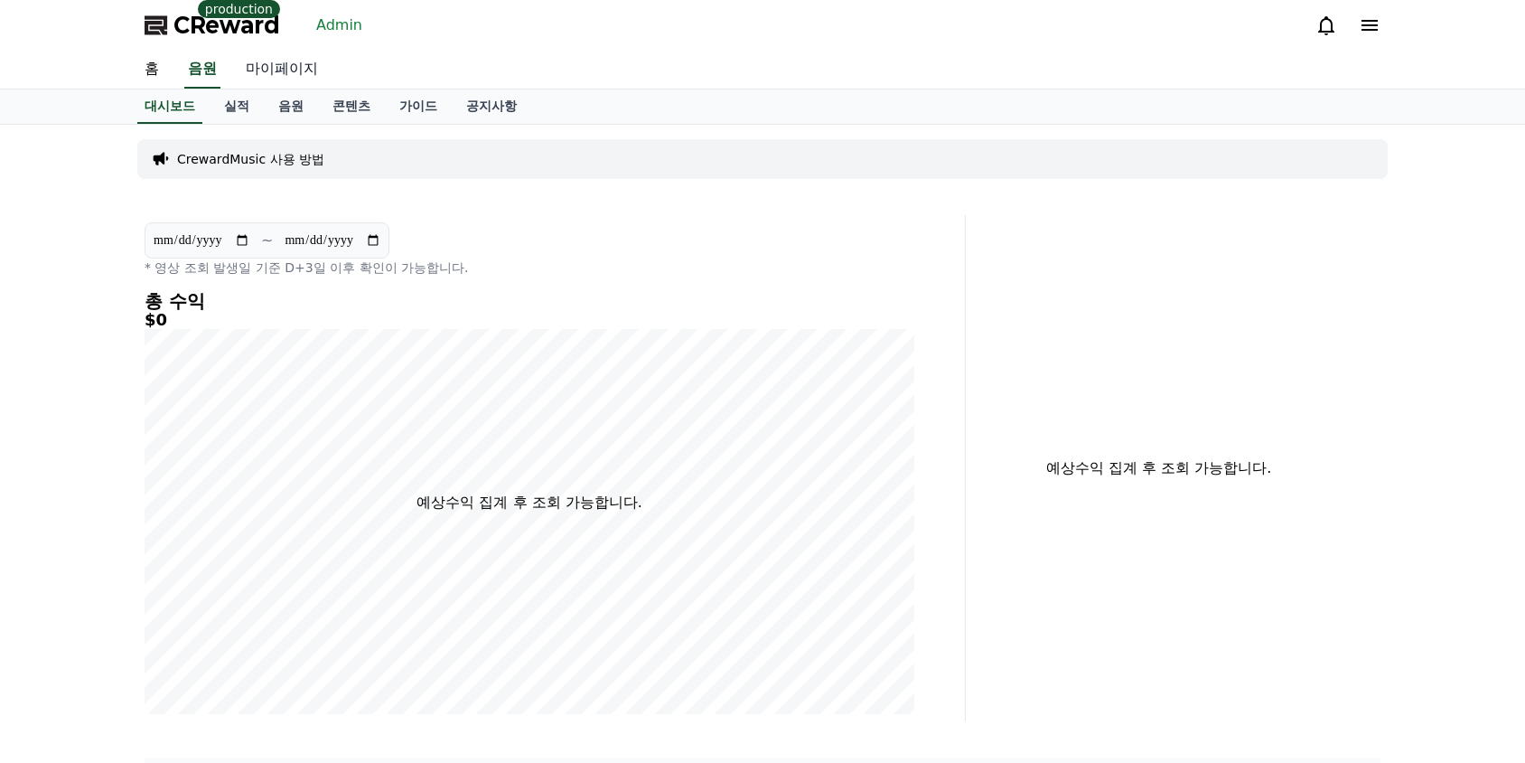
click at [286, 72] on link "마이페이지" at bounding box center [281, 70] width 101 height 38
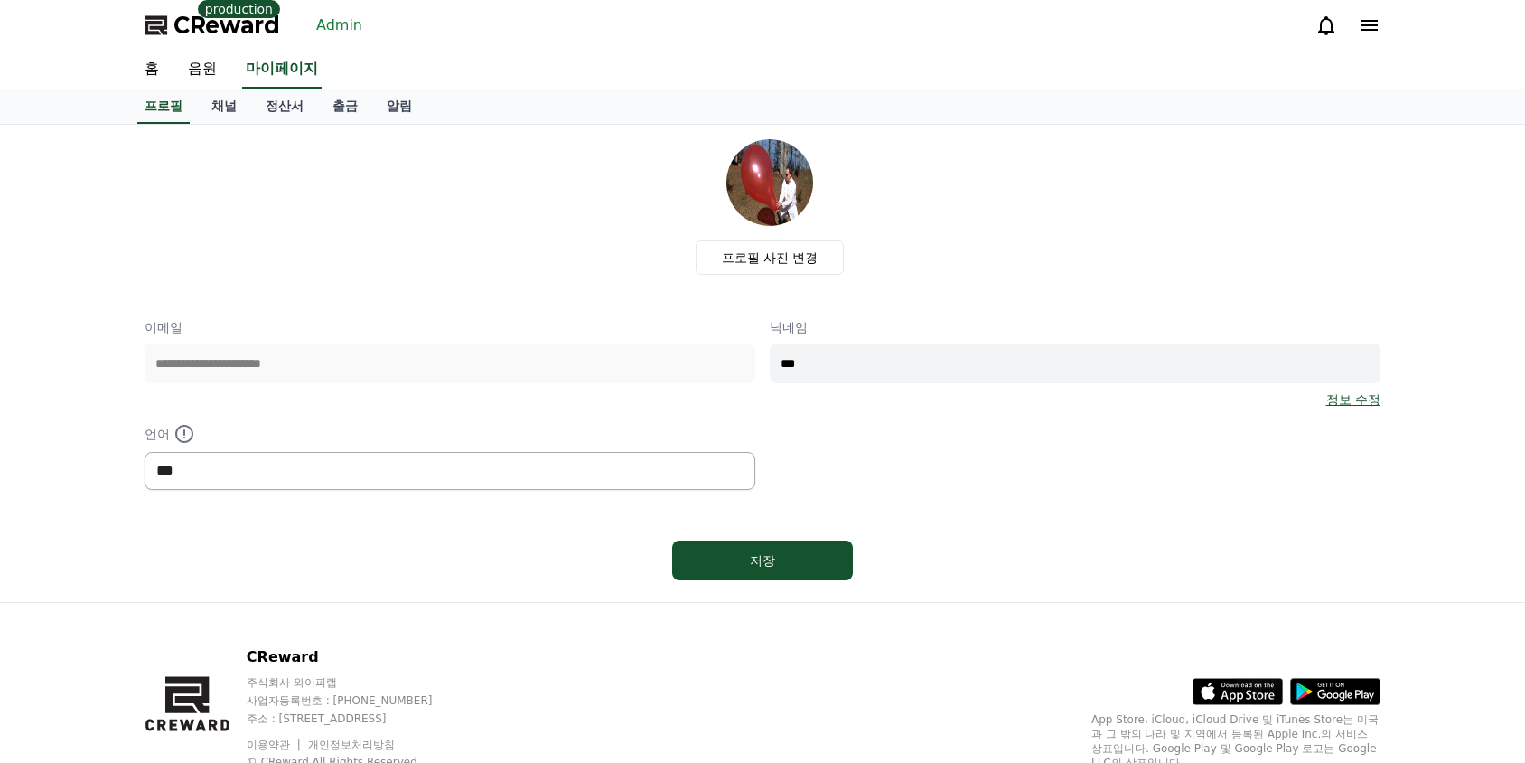
click at [511, 471] on select "*** ******* ***" at bounding box center [450, 471] width 611 height 38
select select "**********"
click at [145, 452] on select "*** ******* ***" at bounding box center [450, 471] width 611 height 38
click at [757, 563] on div "저장" at bounding box center [762, 560] width 108 height 18
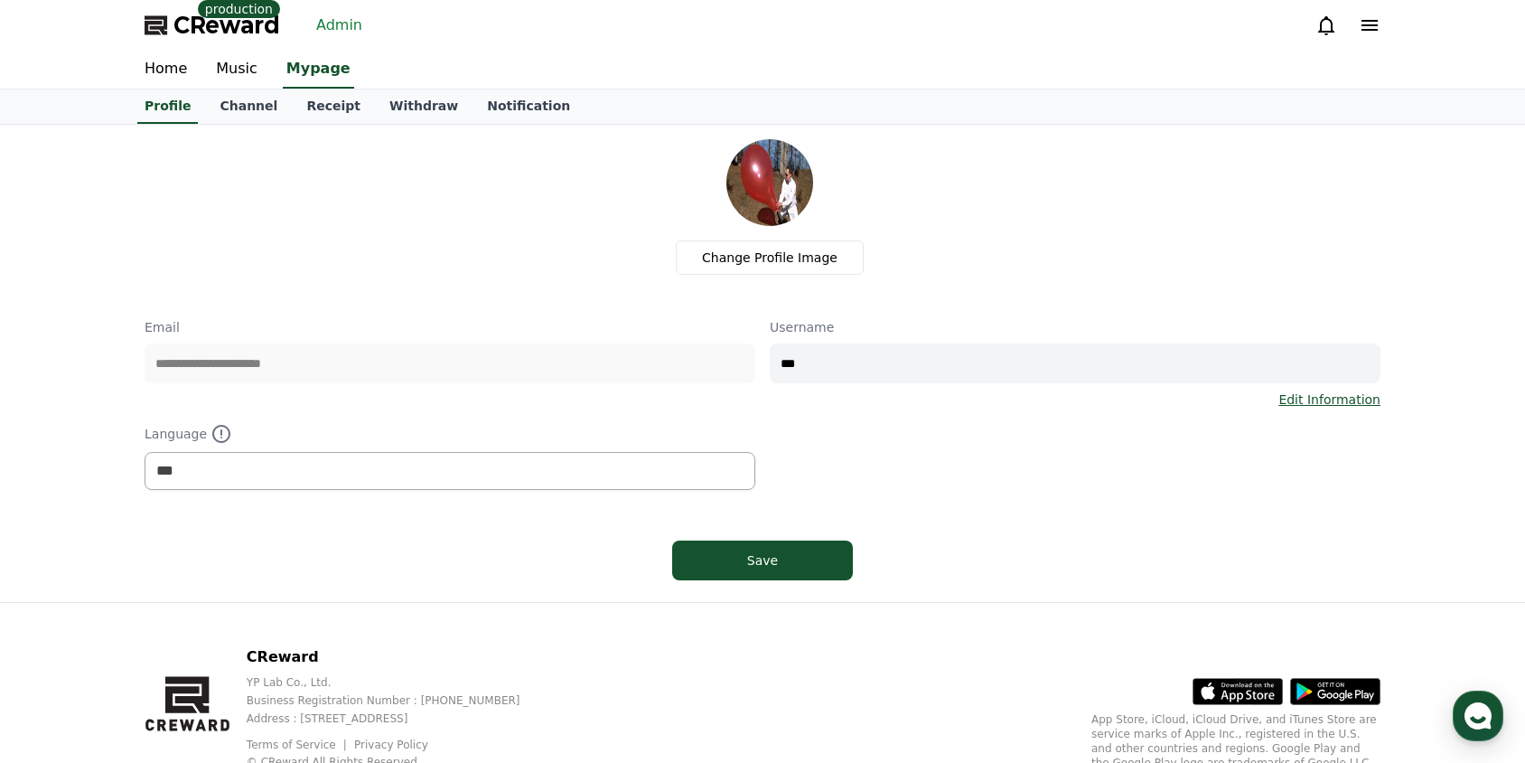
select select "**********"
click at [1313, 29] on div "CReward production Admin" at bounding box center [762, 25] width 1265 height 51
click at [1318, 26] on icon at bounding box center [1327, 25] width 22 height 22
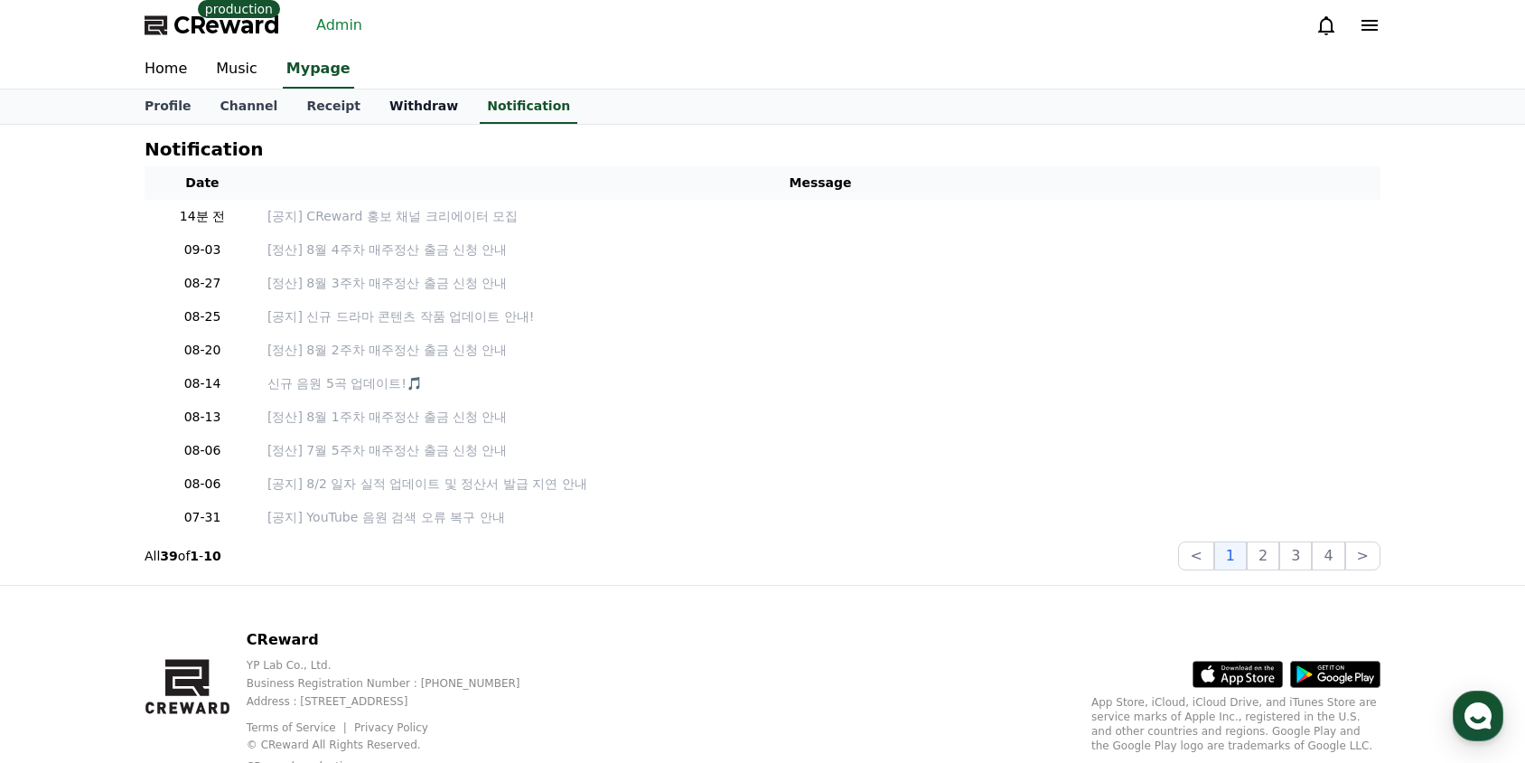
click at [384, 112] on link "Withdraw" at bounding box center [424, 106] width 98 height 34
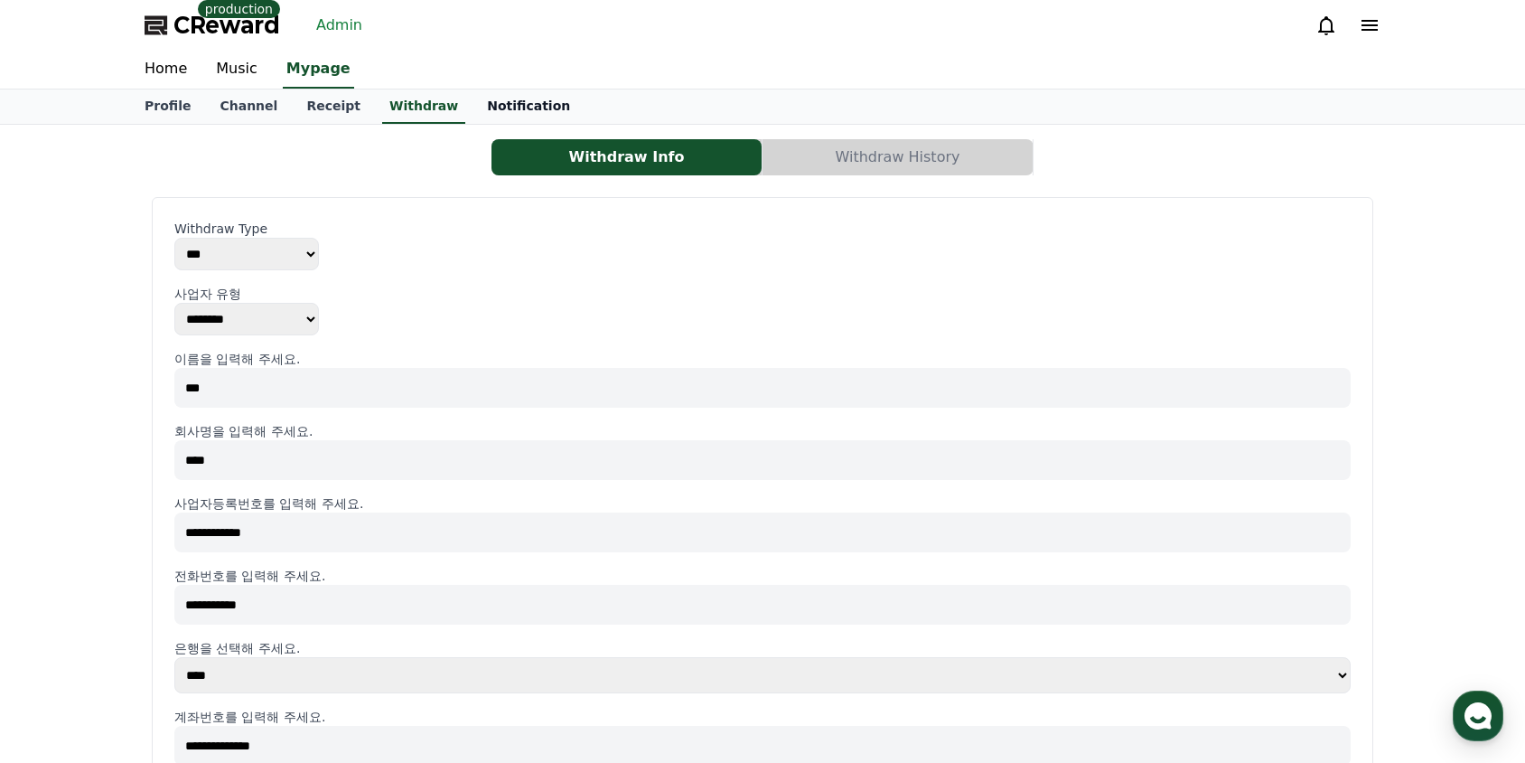
click at [488, 106] on link "Notification" at bounding box center [529, 106] width 112 height 34
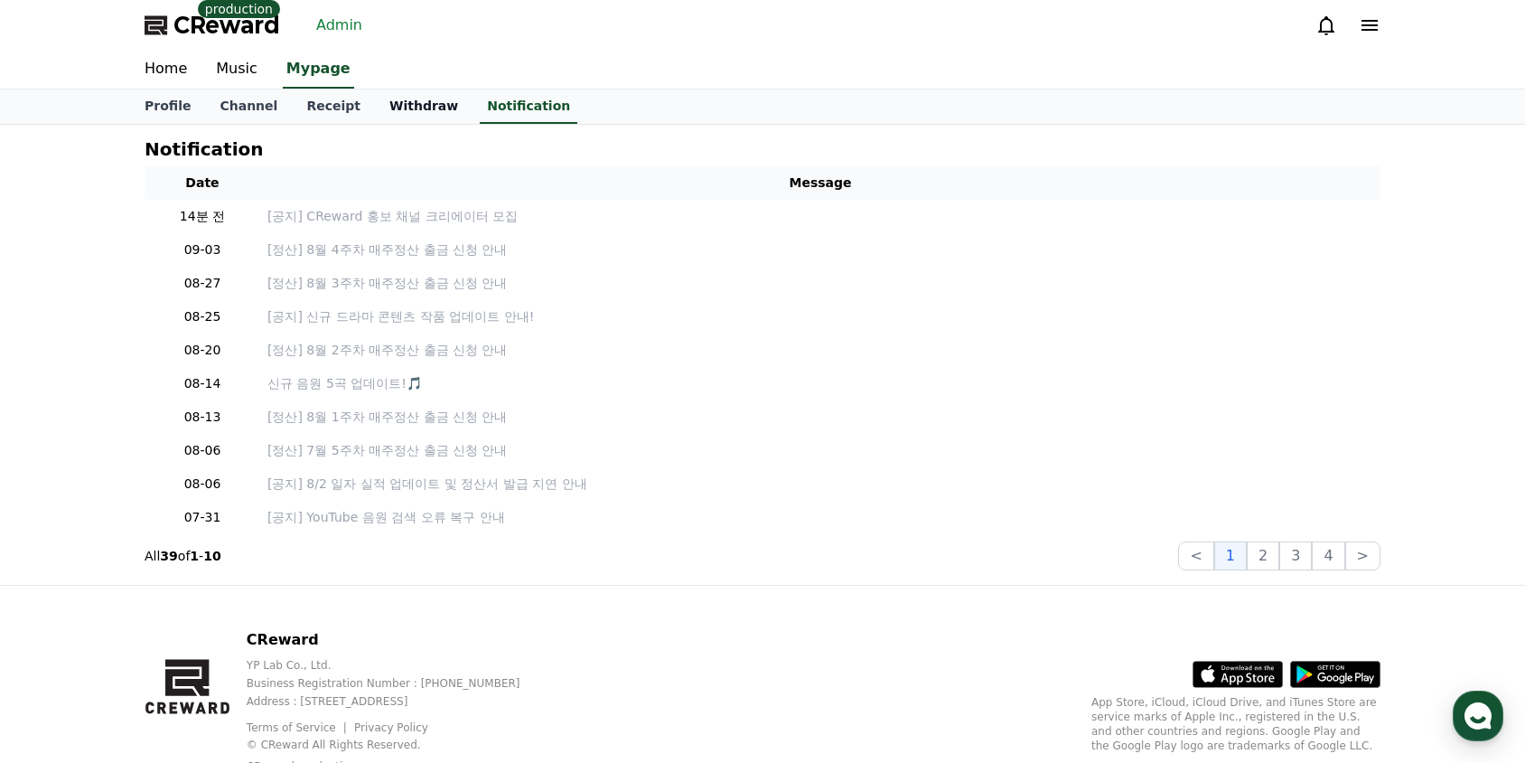
click at [408, 99] on link "Withdraw" at bounding box center [424, 106] width 98 height 34
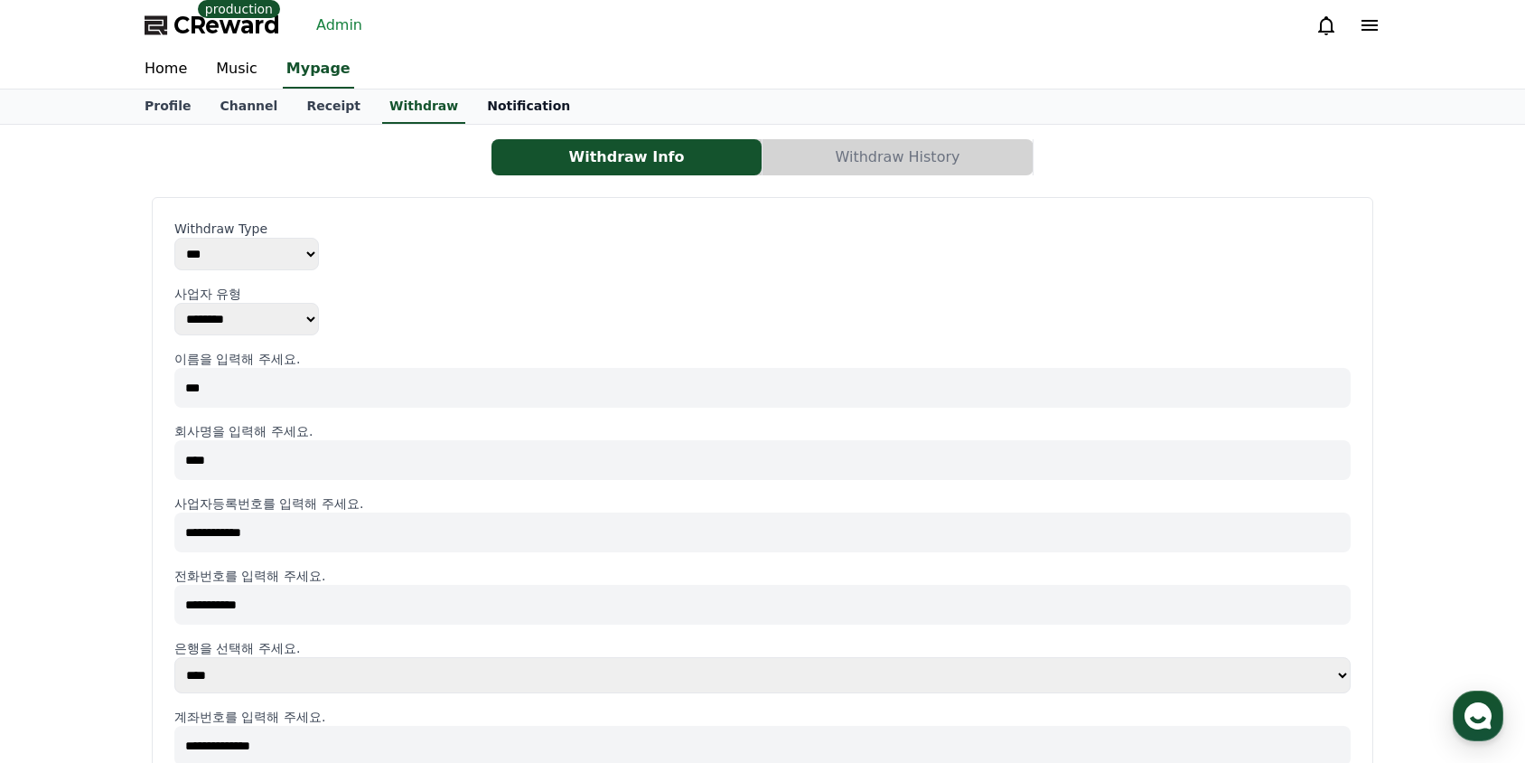
click at [488, 99] on link "Notification" at bounding box center [529, 106] width 112 height 34
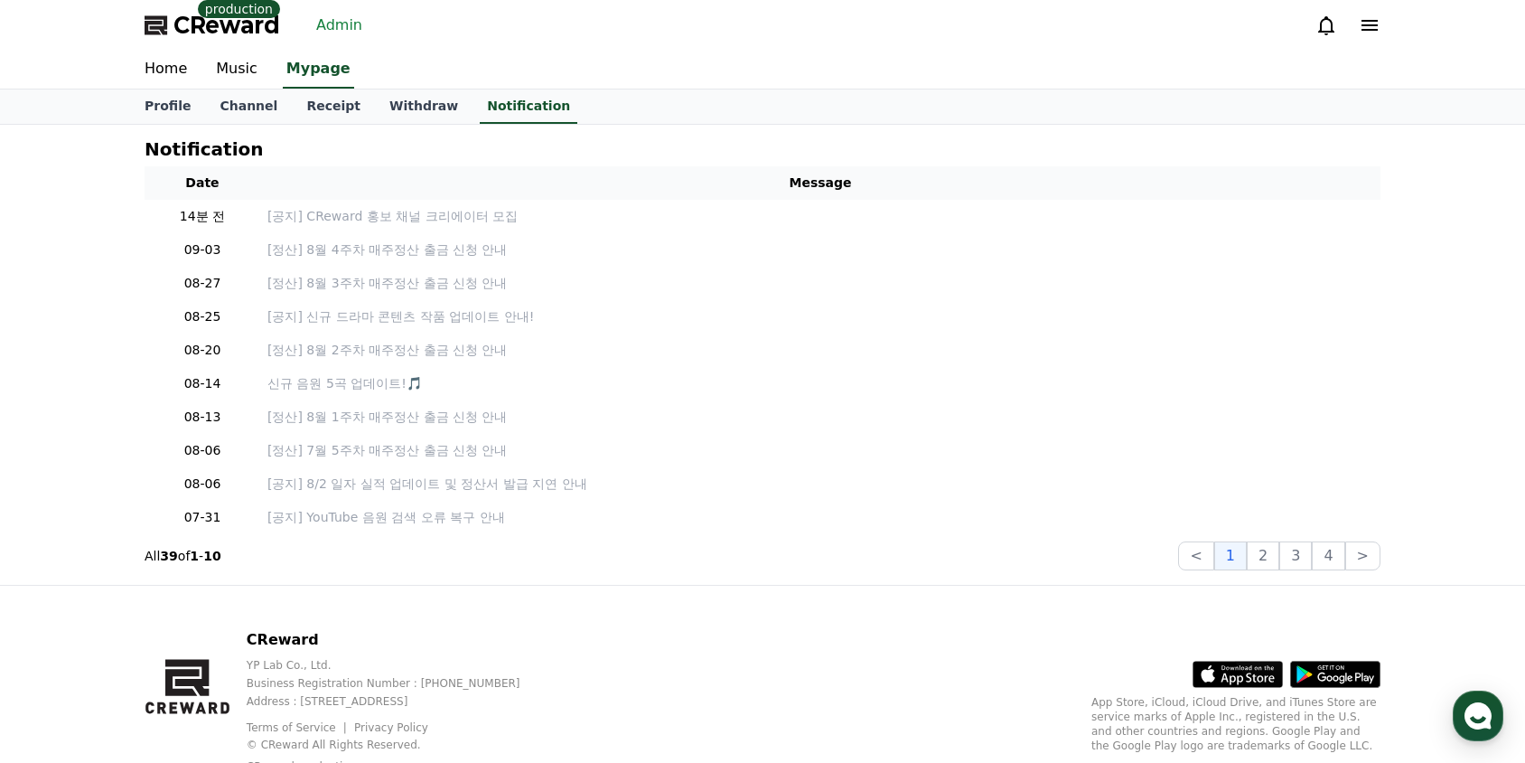
click at [226, 26] on span "CReward" at bounding box center [226, 25] width 107 height 29
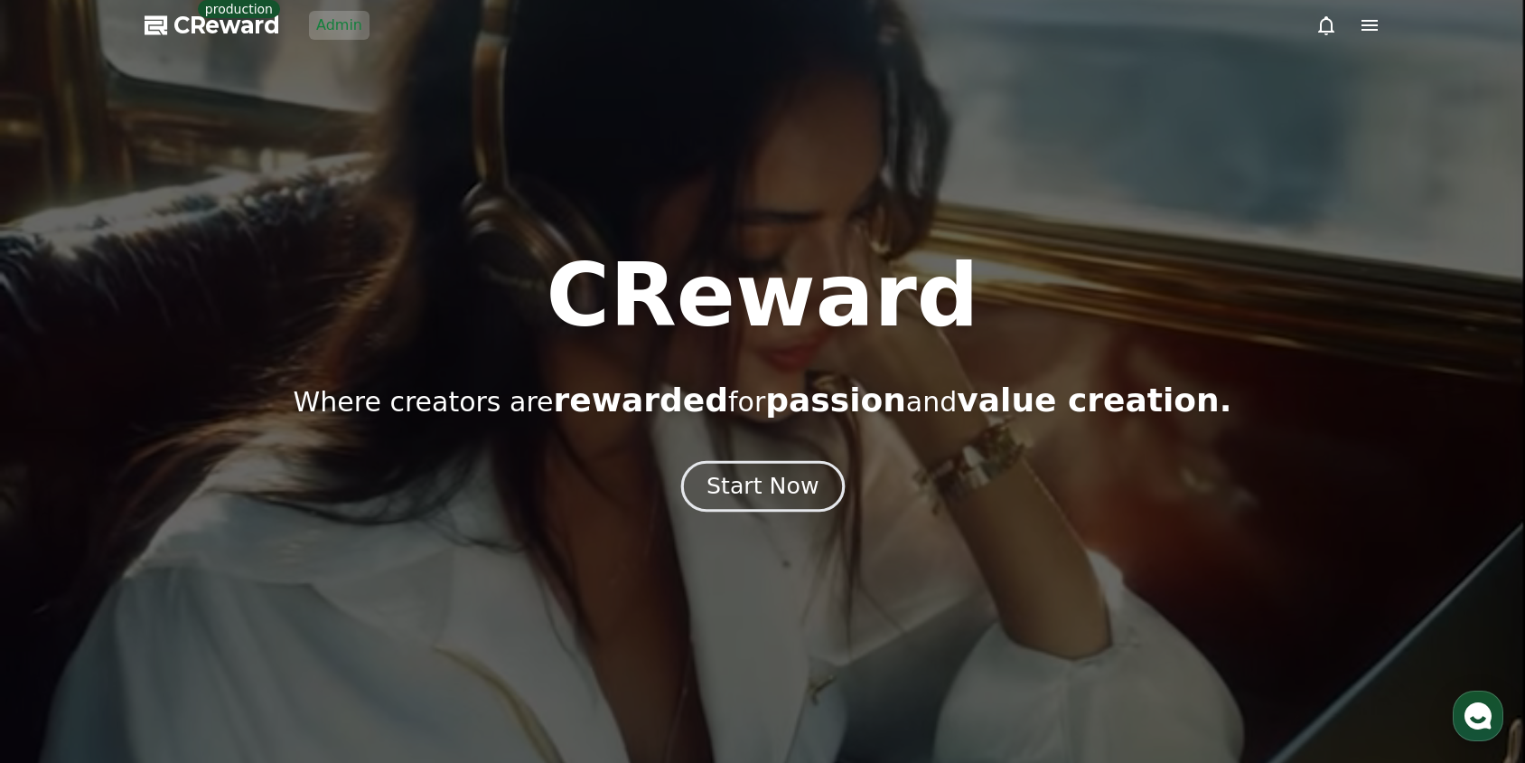
click at [780, 481] on div "Start Now" at bounding box center [763, 486] width 112 height 31
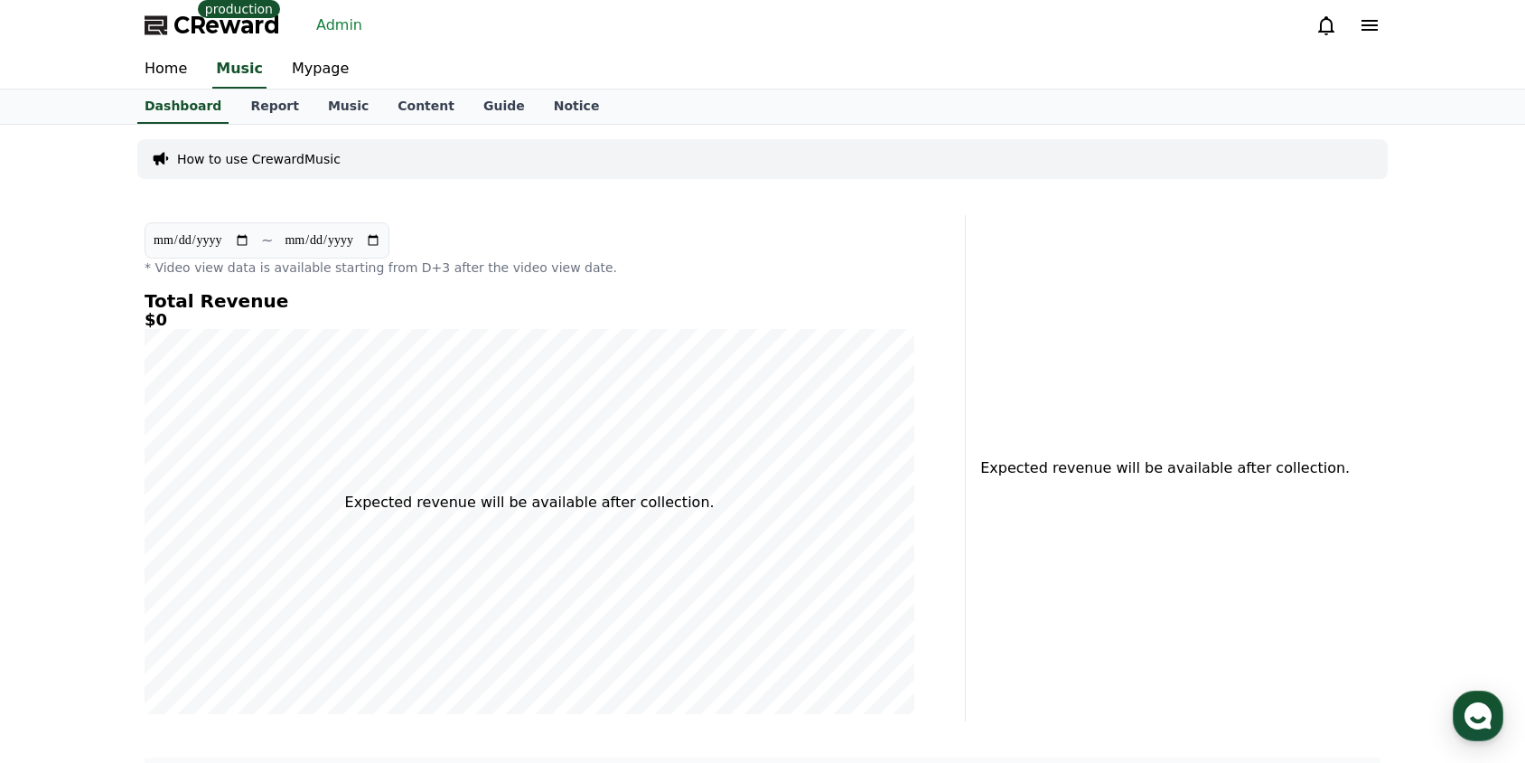
click at [1337, 34] on div at bounding box center [1348, 25] width 65 height 22
click at [1328, 28] on icon at bounding box center [1327, 25] width 22 height 22
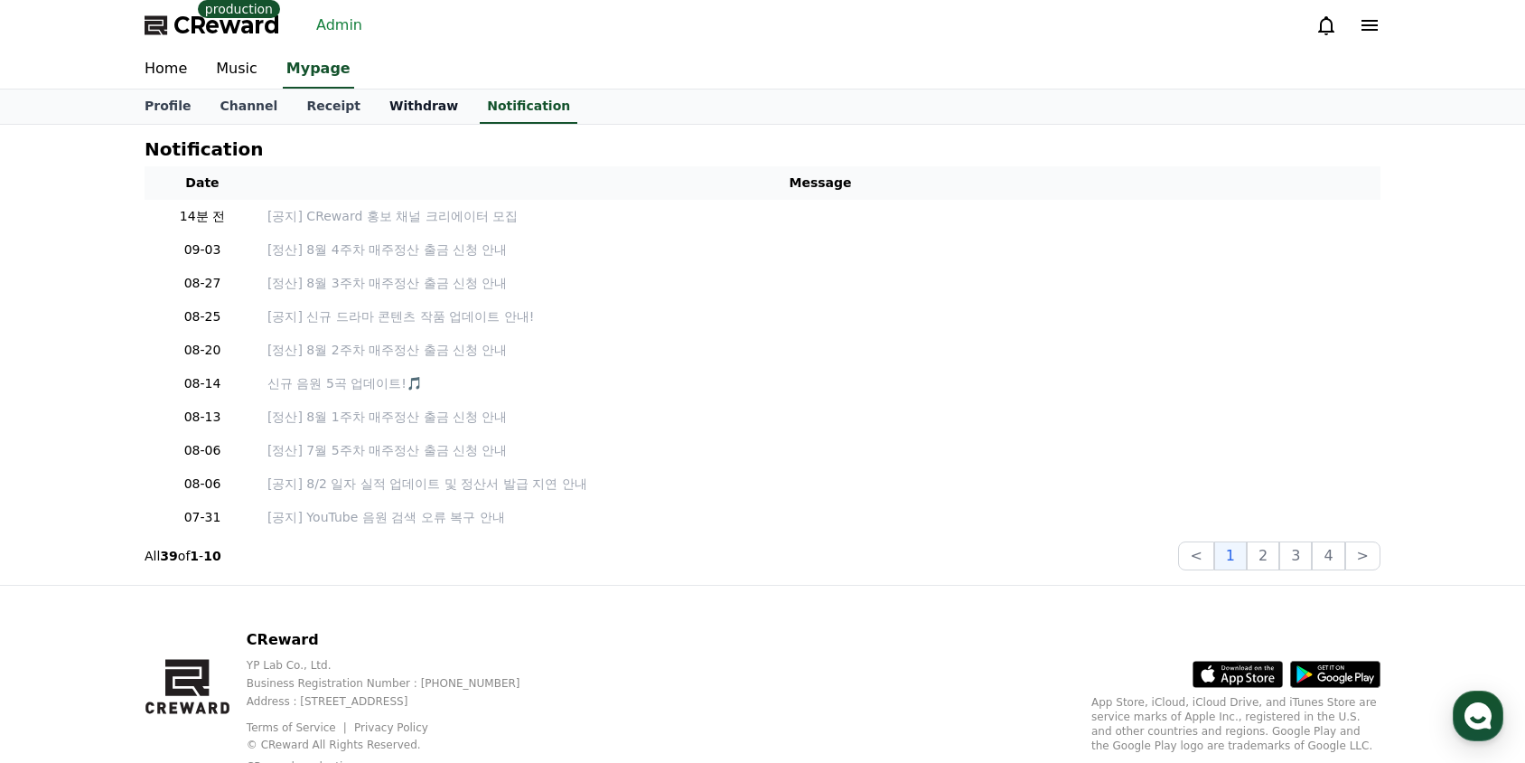
click at [398, 109] on link "Withdraw" at bounding box center [424, 106] width 98 height 34
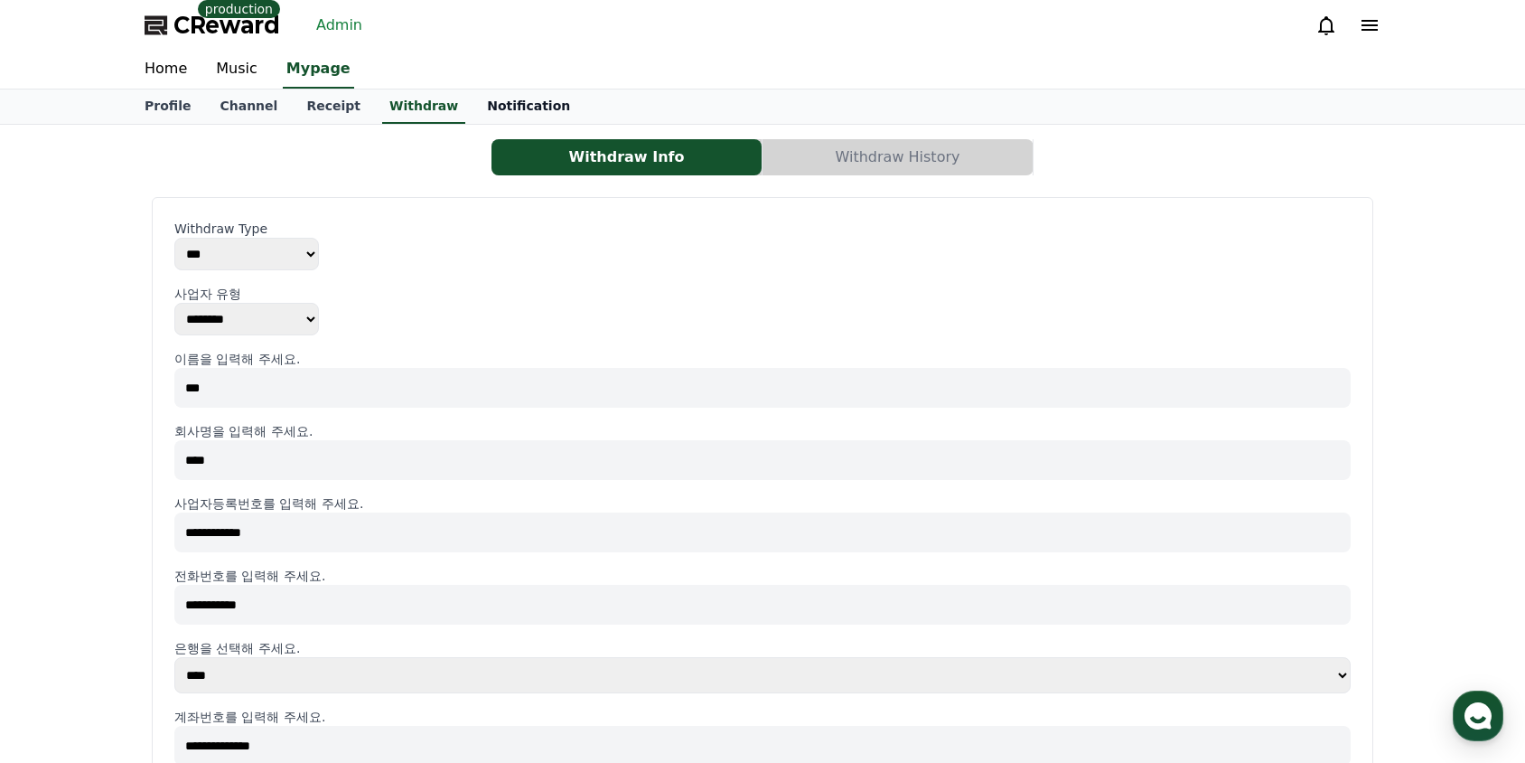
click at [479, 103] on link "Notification" at bounding box center [529, 106] width 112 height 34
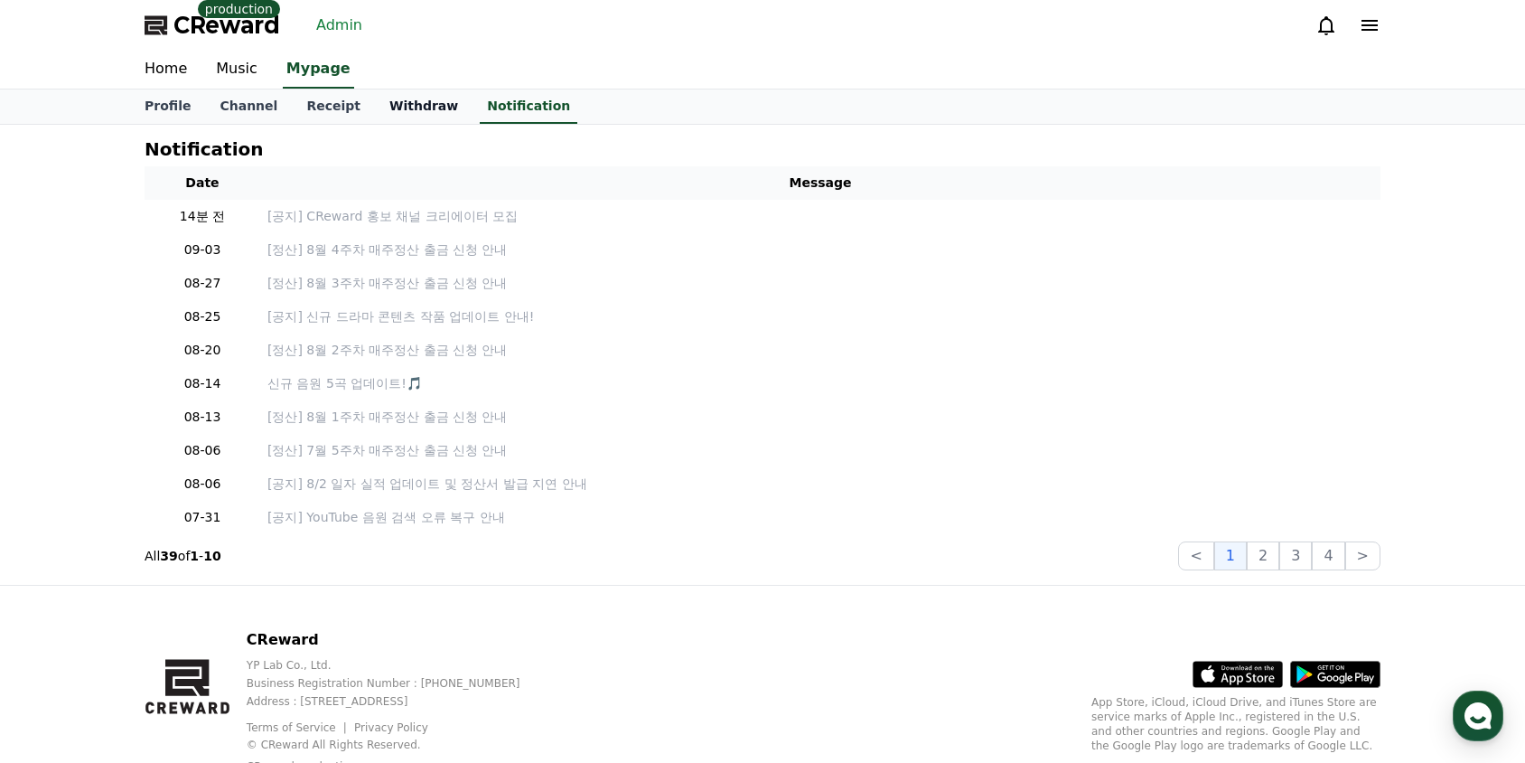
click at [395, 109] on link "Withdraw" at bounding box center [424, 106] width 98 height 34
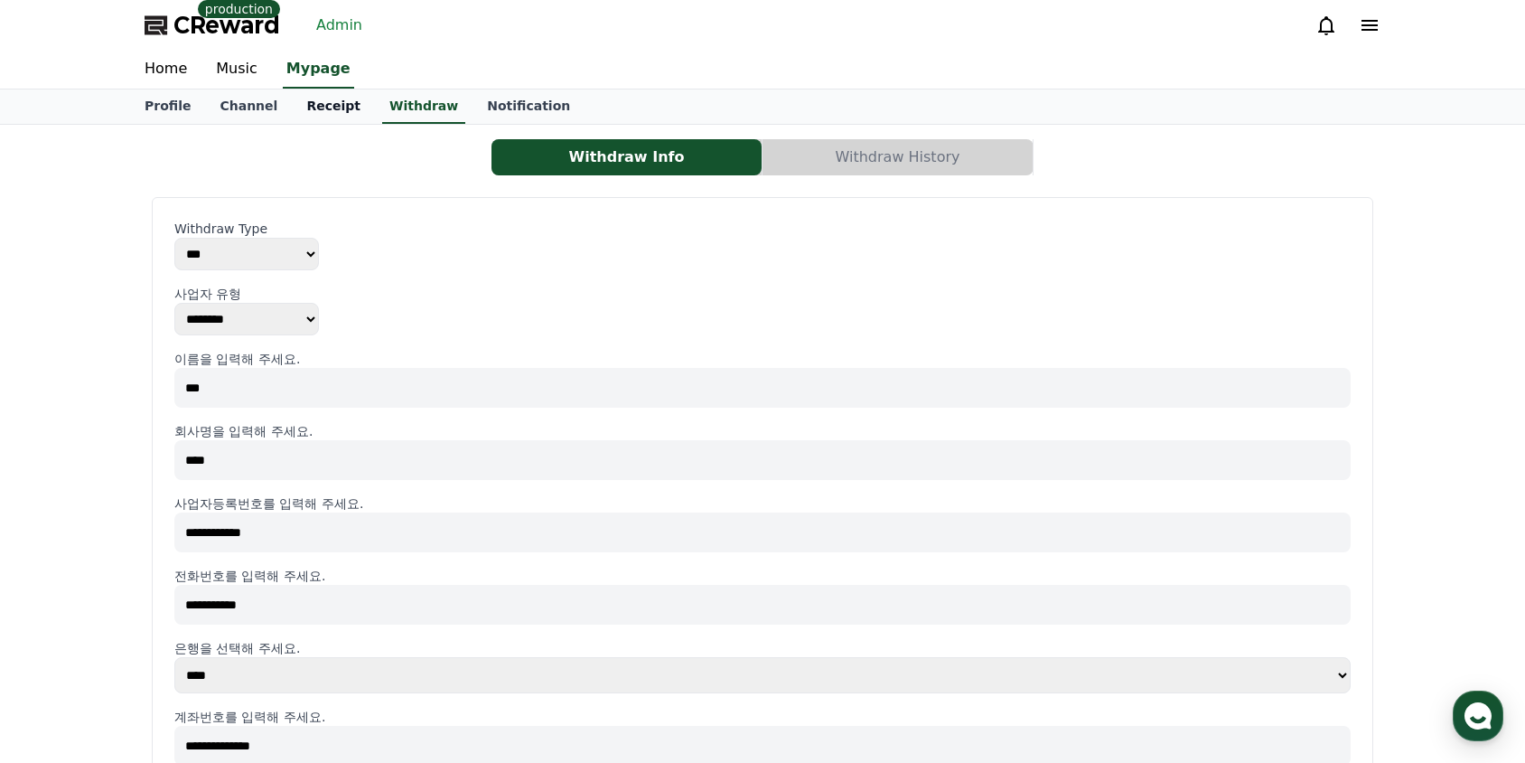
click at [296, 106] on link "Receipt" at bounding box center [333, 106] width 83 height 34
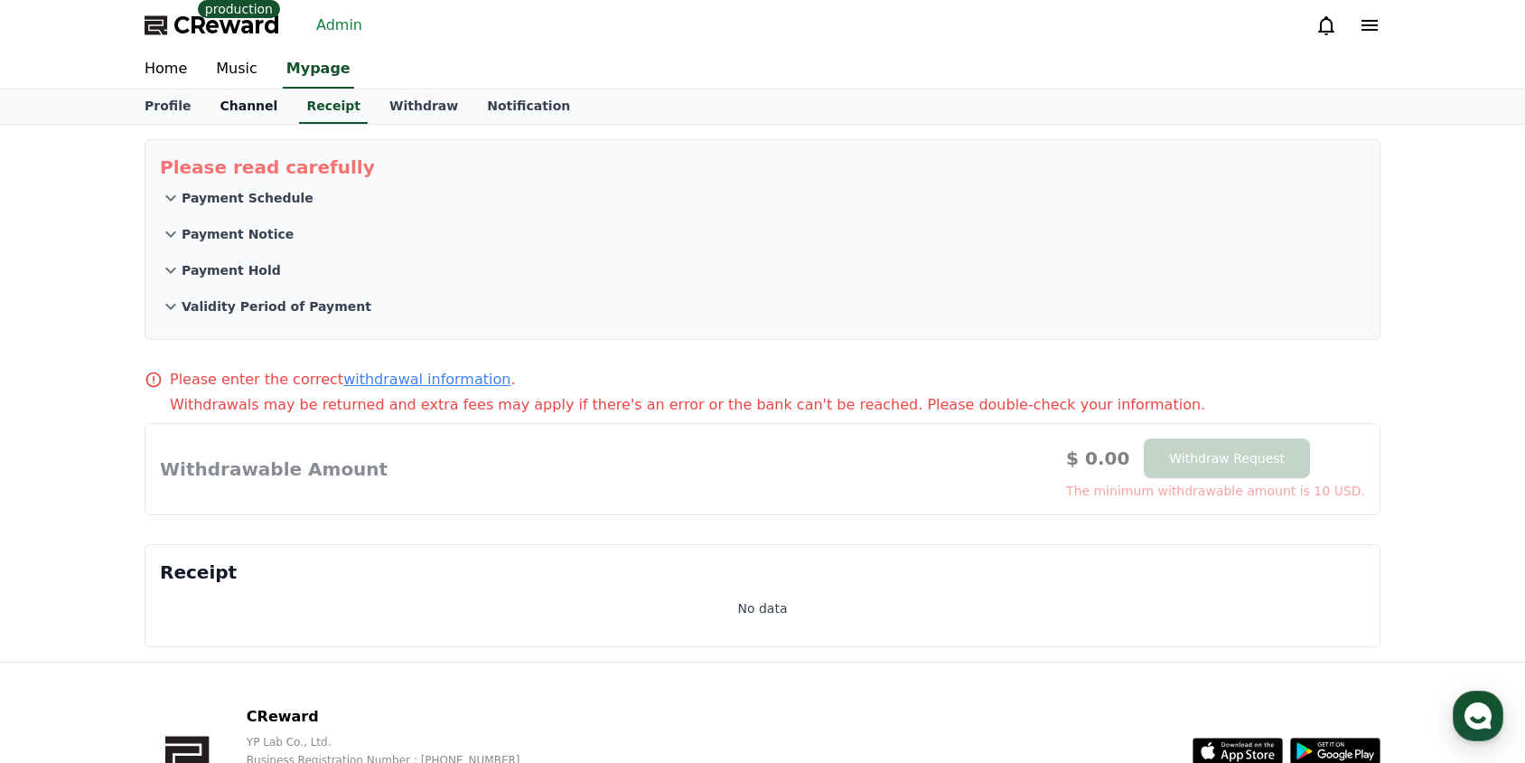
click at [248, 105] on link "Channel" at bounding box center [248, 106] width 87 height 34
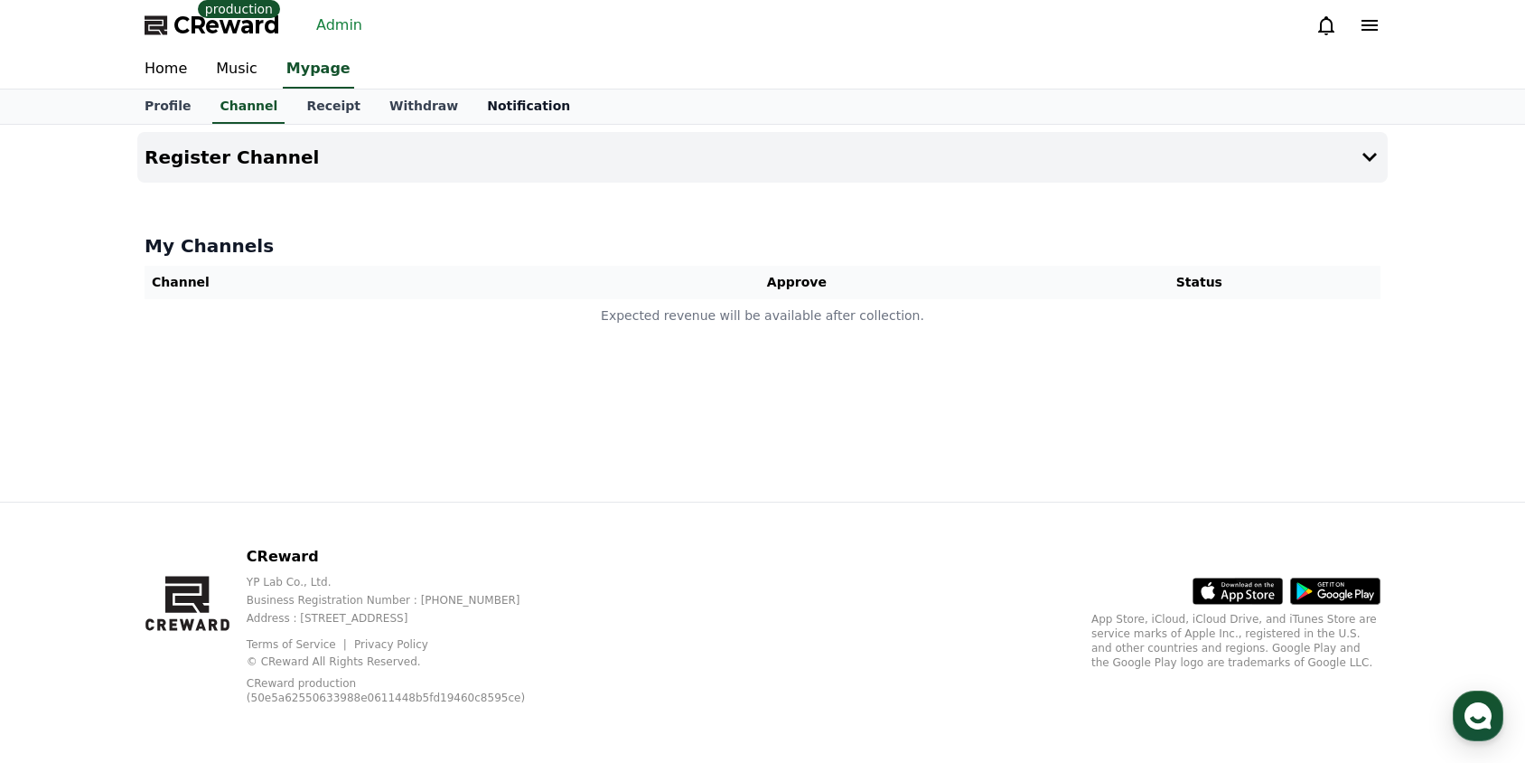
click at [473, 106] on link "Notification" at bounding box center [529, 106] width 112 height 34
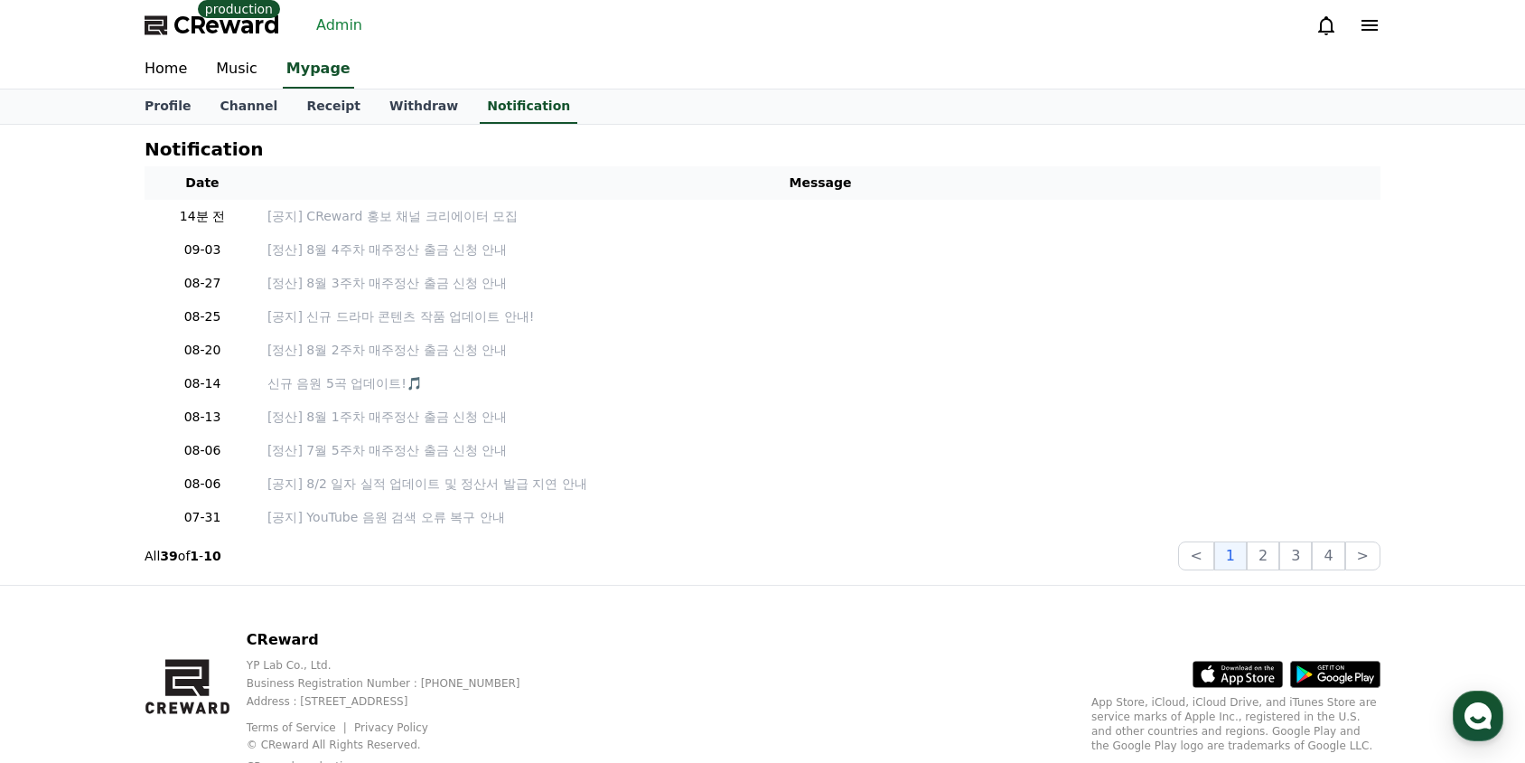
click at [251, 27] on span "CReward" at bounding box center [226, 25] width 107 height 29
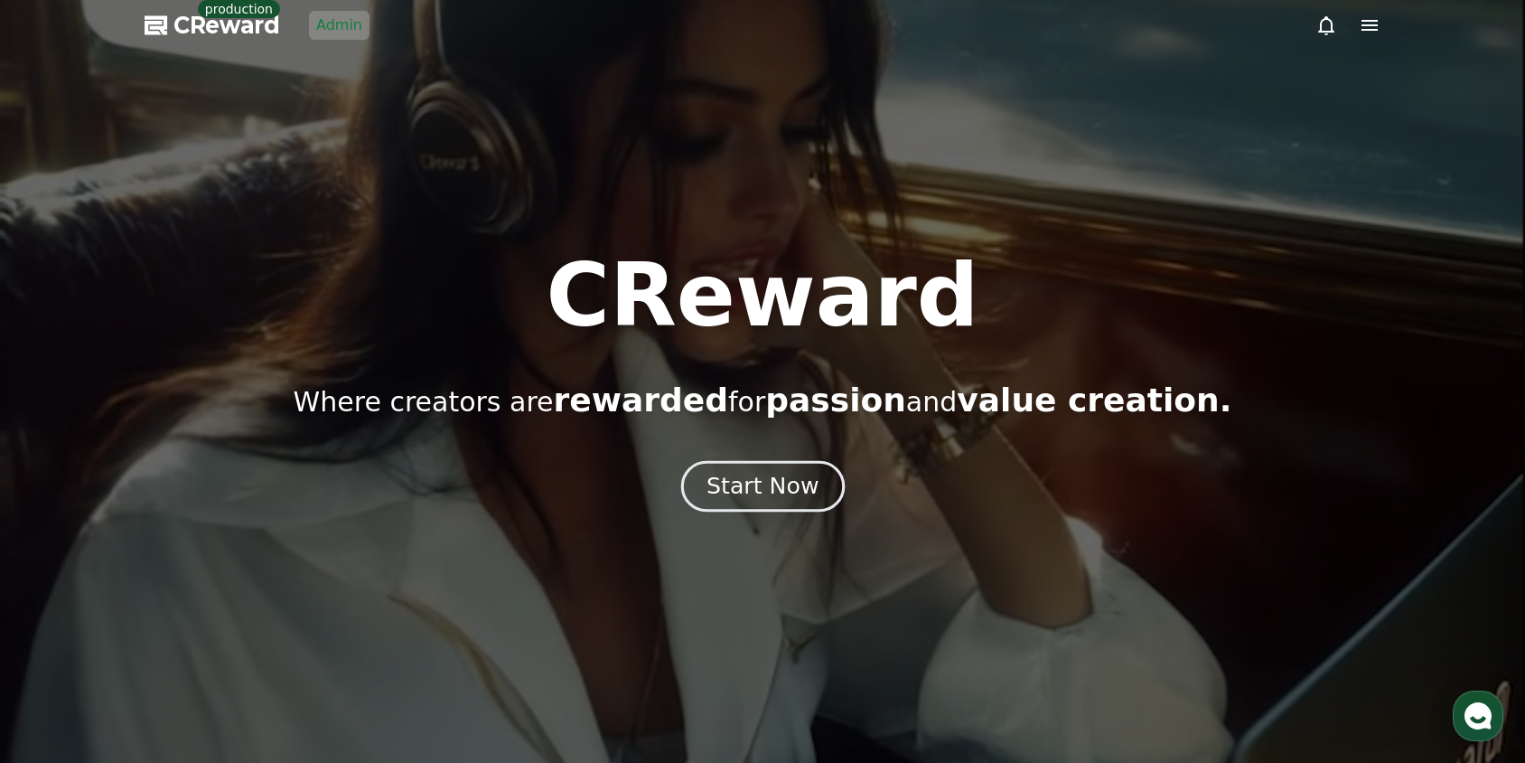
click at [727, 482] on div "Start Now" at bounding box center [763, 486] width 112 height 31
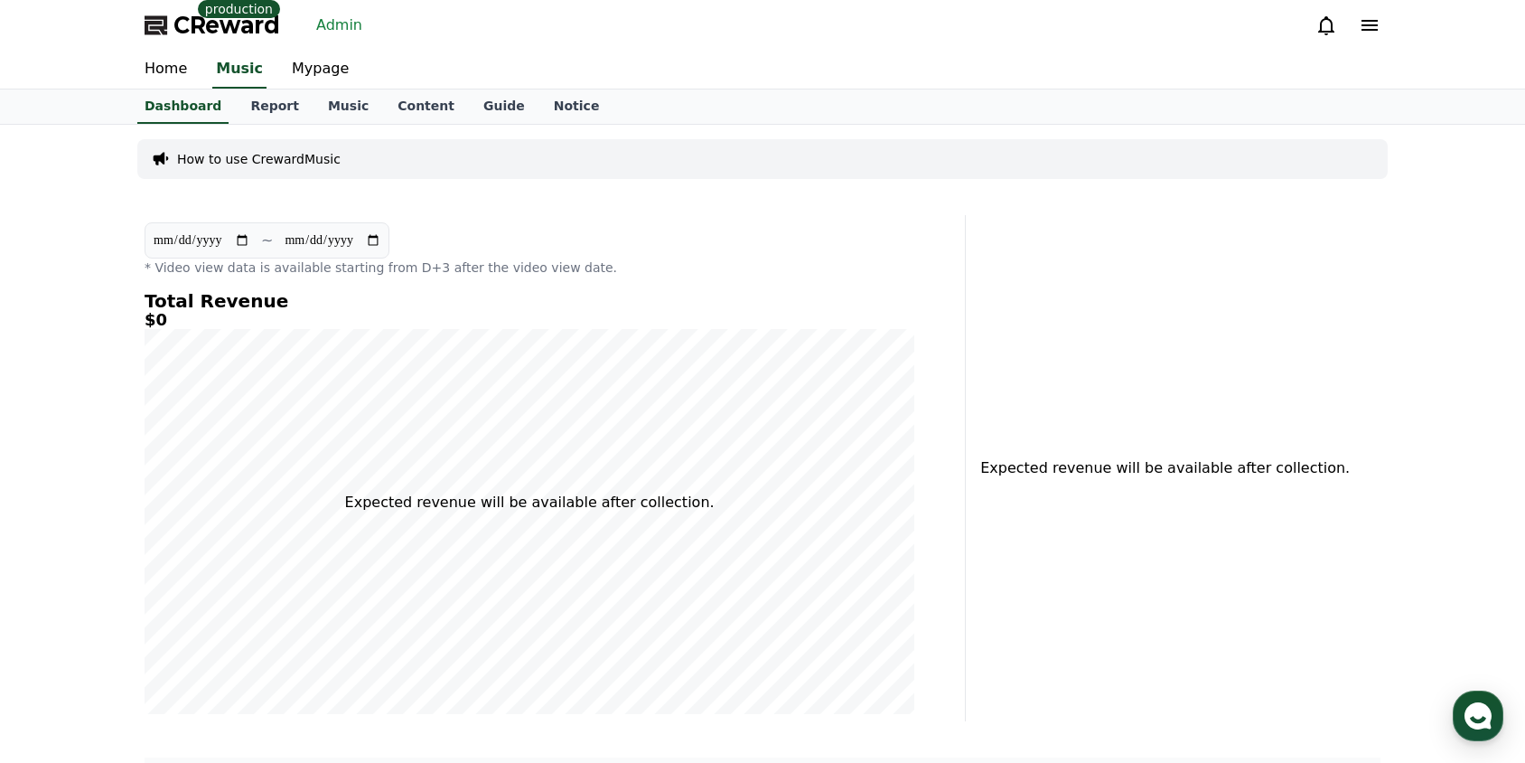
click at [331, 23] on link "Admin" at bounding box center [339, 25] width 61 height 29
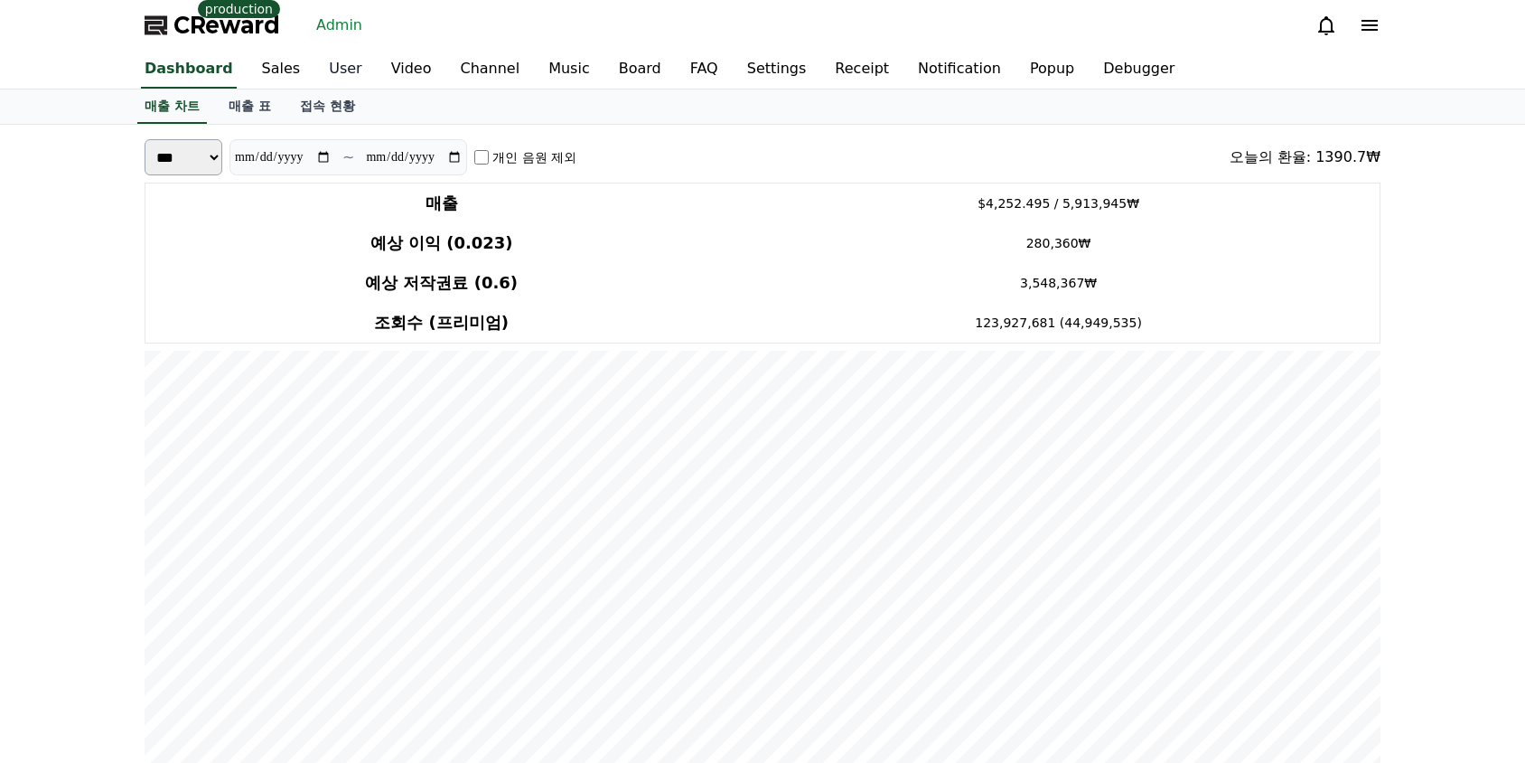
click at [327, 75] on link "User" at bounding box center [344, 70] width 61 height 38
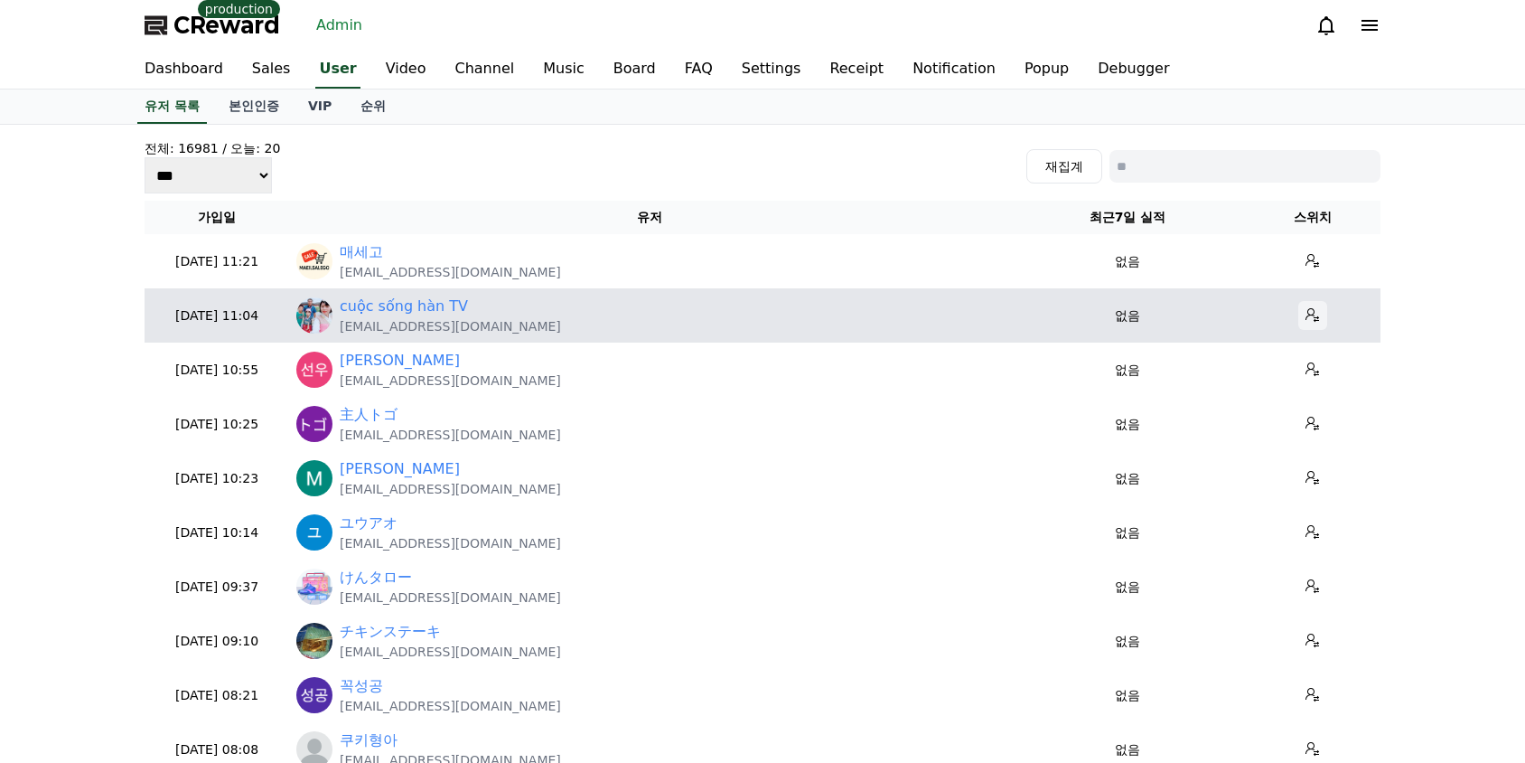
click at [1313, 317] on icon at bounding box center [1313, 315] width 14 height 14
